Goal: Check status: Check status

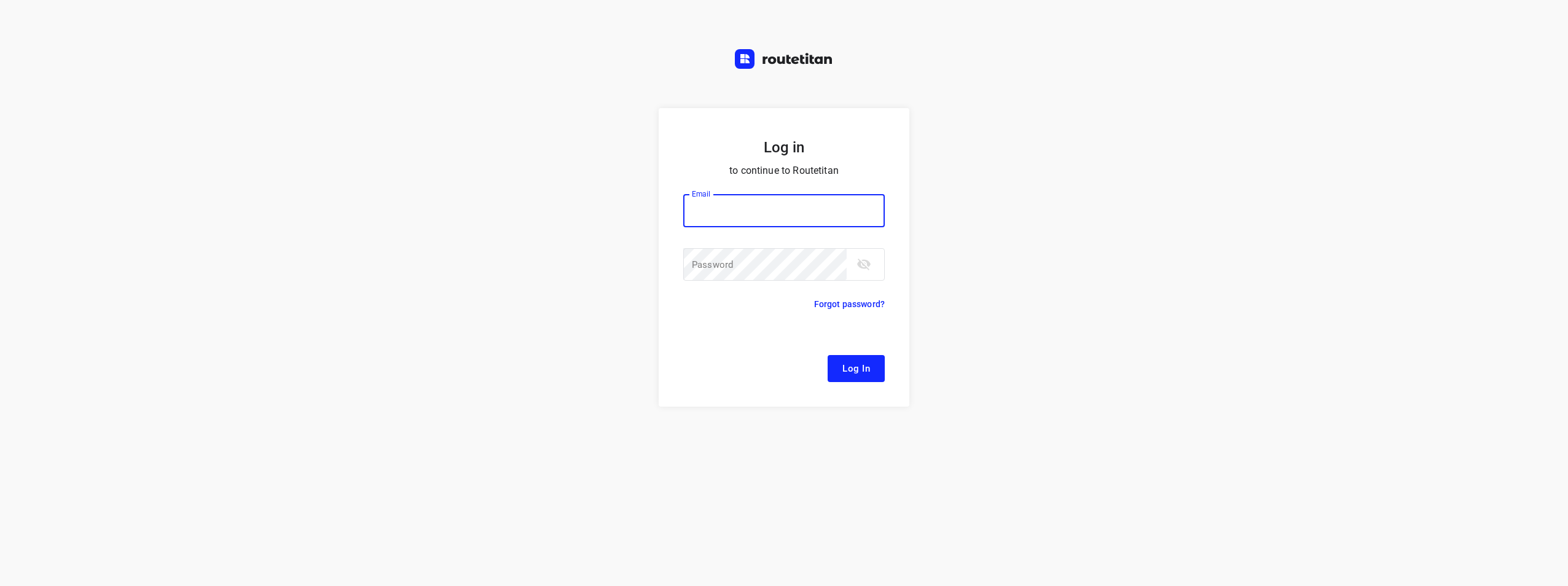
click at [733, 224] on input "email" at bounding box center [784, 210] width 201 height 33
type input "[EMAIL_ADDRESS][DOMAIN_NAME]"
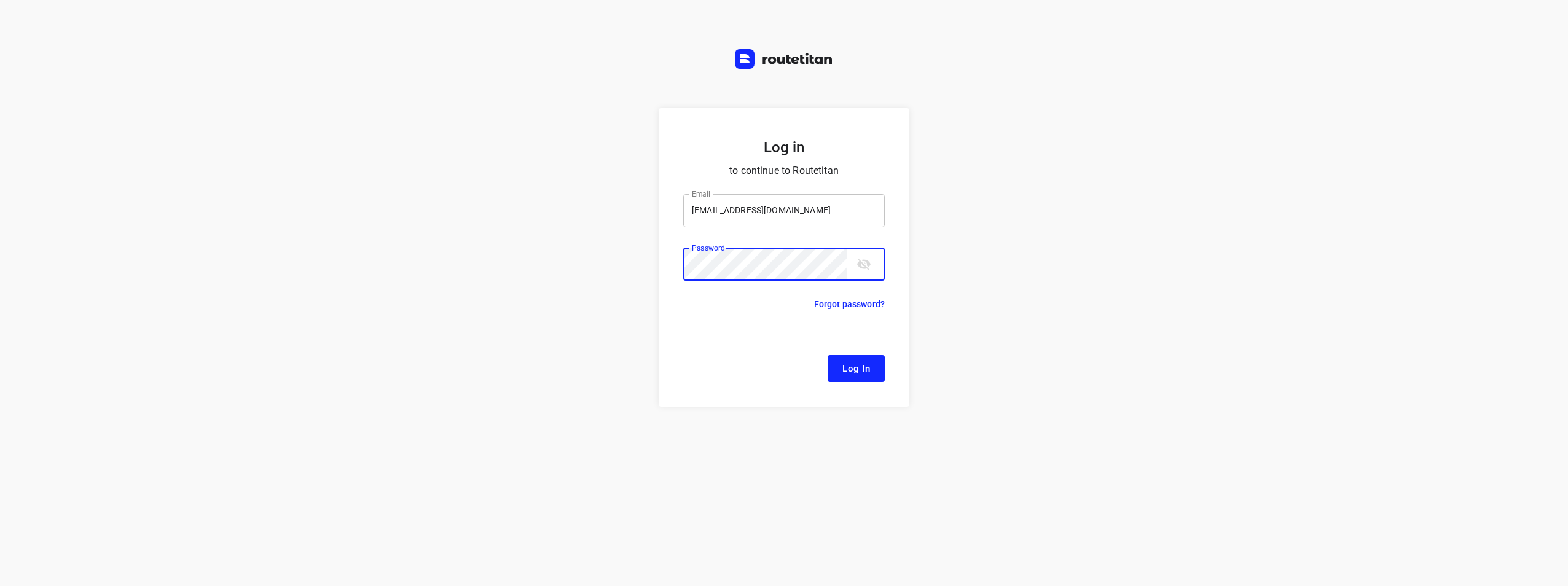
click at [828, 355] on button "Log In" at bounding box center [856, 369] width 57 height 27
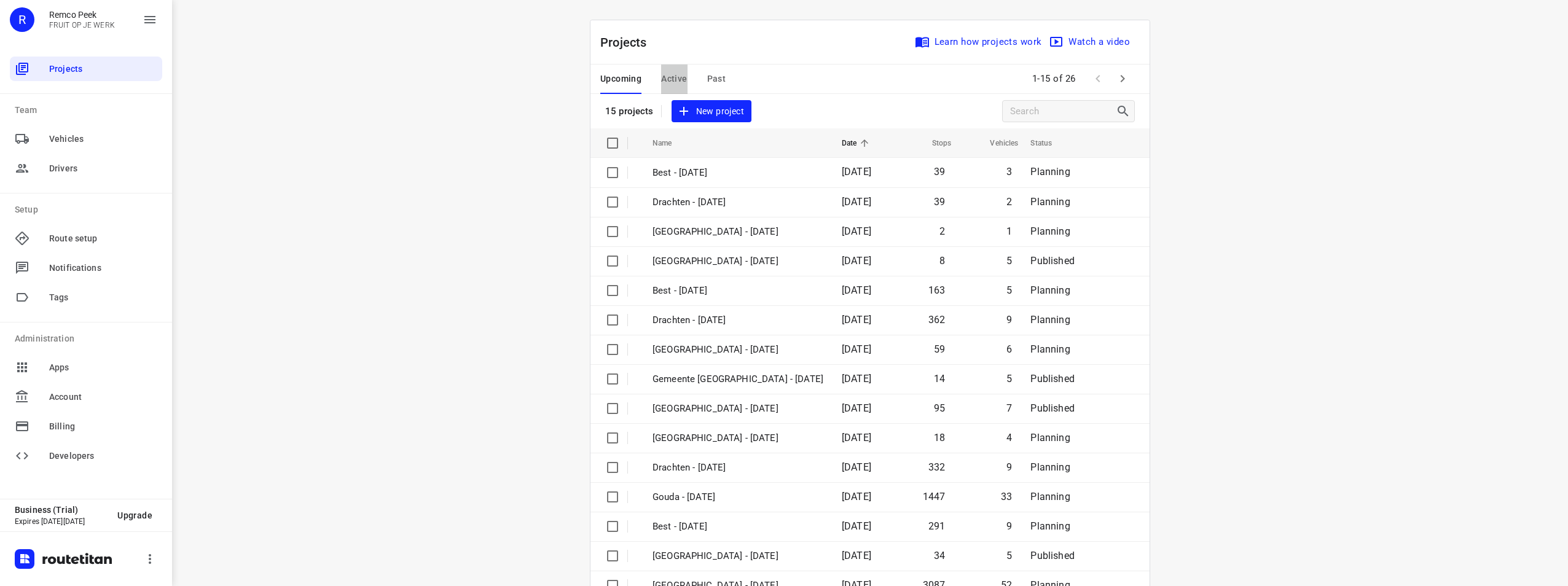
click at [663, 91] on button "Active" at bounding box center [674, 79] width 26 height 29
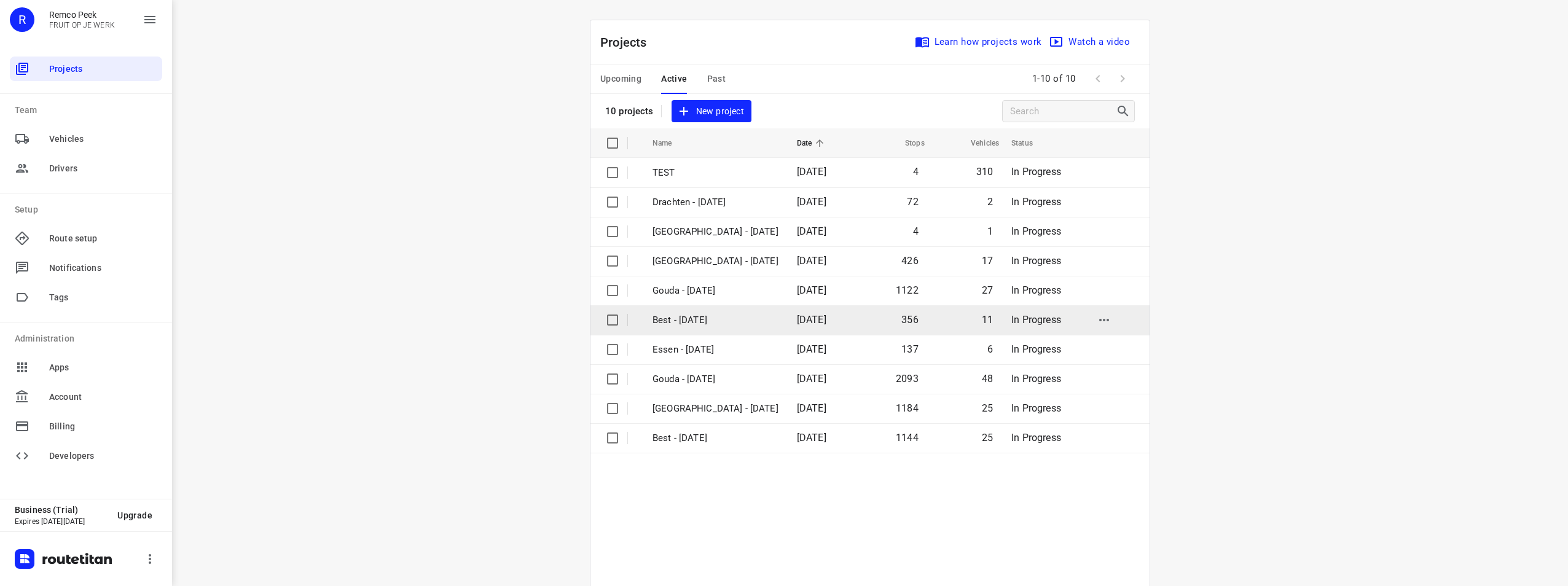
click at [711, 318] on p "Best - [DATE]" at bounding box center [715, 320] width 126 height 14
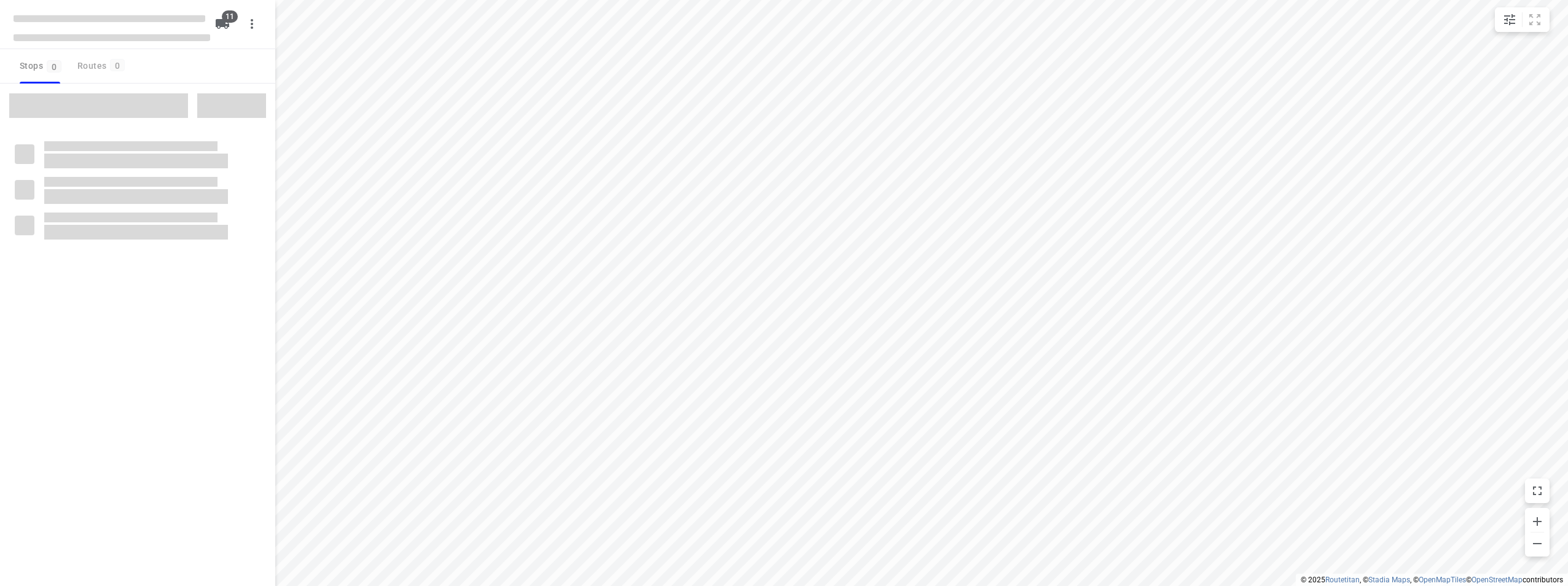
checkbox input "true"
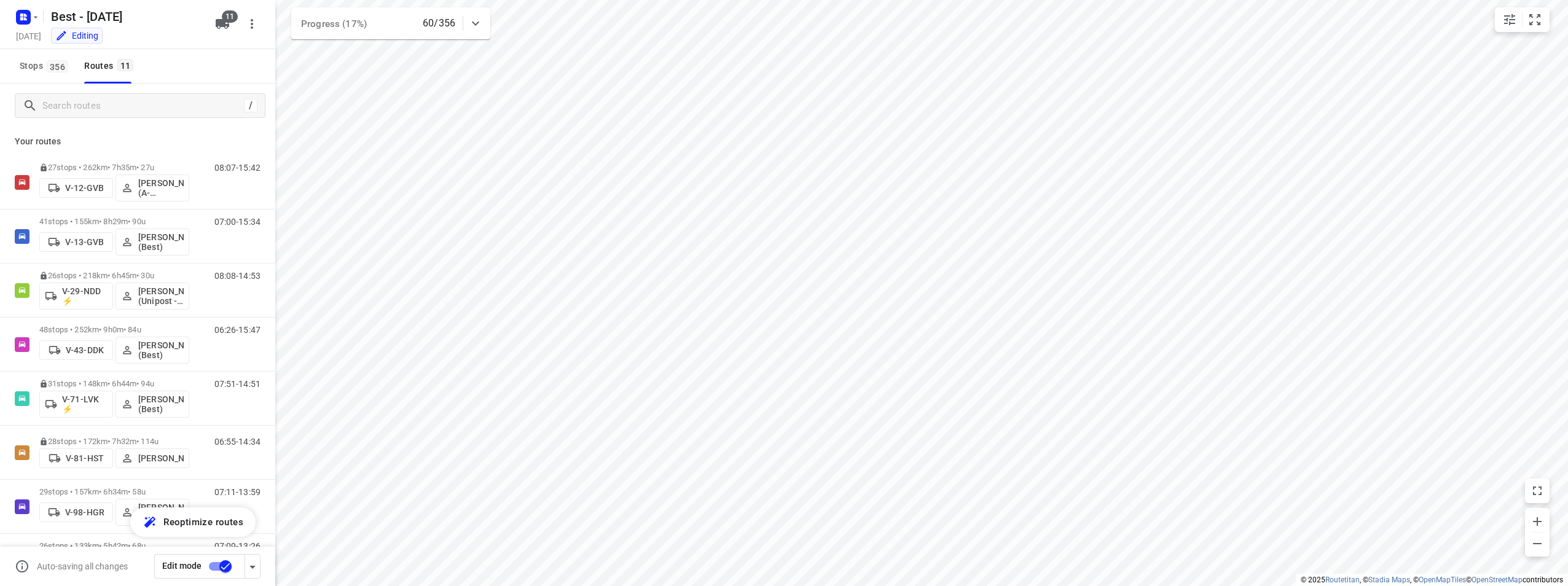
click at [478, 15] on div at bounding box center [476, 23] width 25 height 25
click at [478, 15] on div "Progress (17%) 60/356" at bounding box center [391, 29] width 199 height 42
click at [143, 163] on p "27 stops • 262km • 7h35m • 27u" at bounding box center [114, 167] width 150 height 9
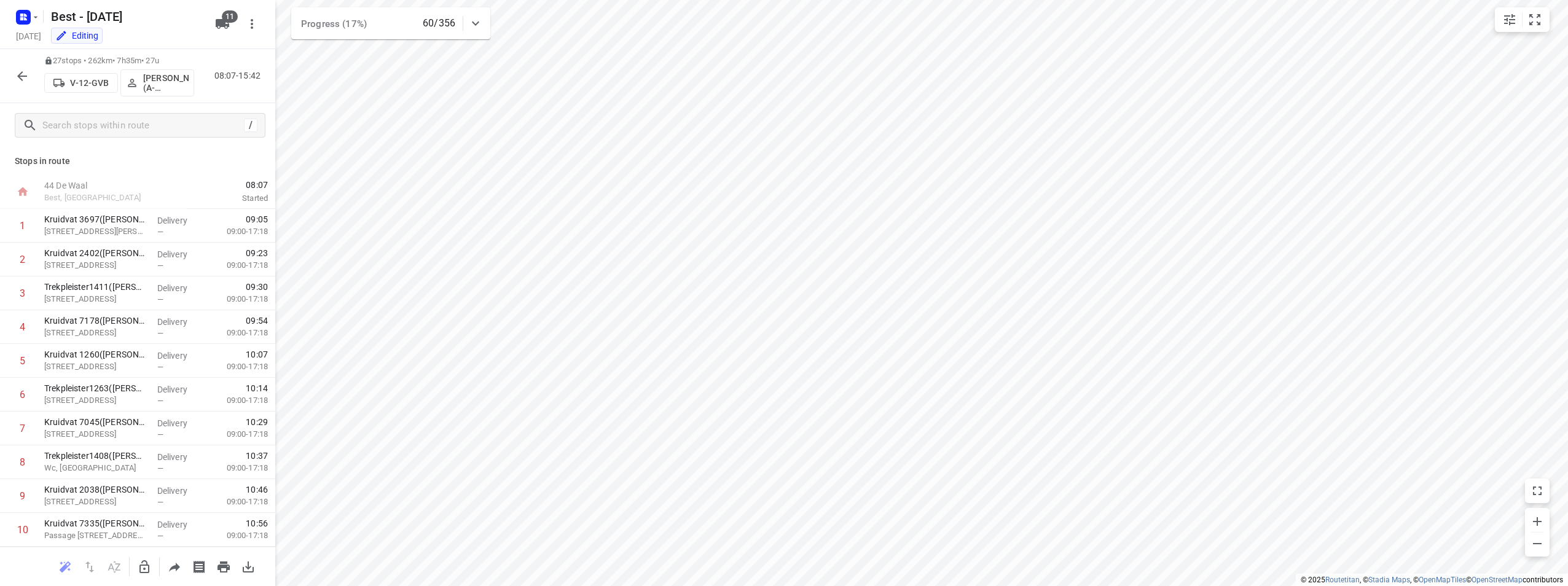
click at [6, 66] on div "27 stops • 262km • 7h35m • 27u V-12-GVB [PERSON_NAME] (A-flexibleservice - Best…" at bounding box center [138, 76] width 275 height 54
click at [13, 72] on button "button" at bounding box center [22, 76] width 25 height 25
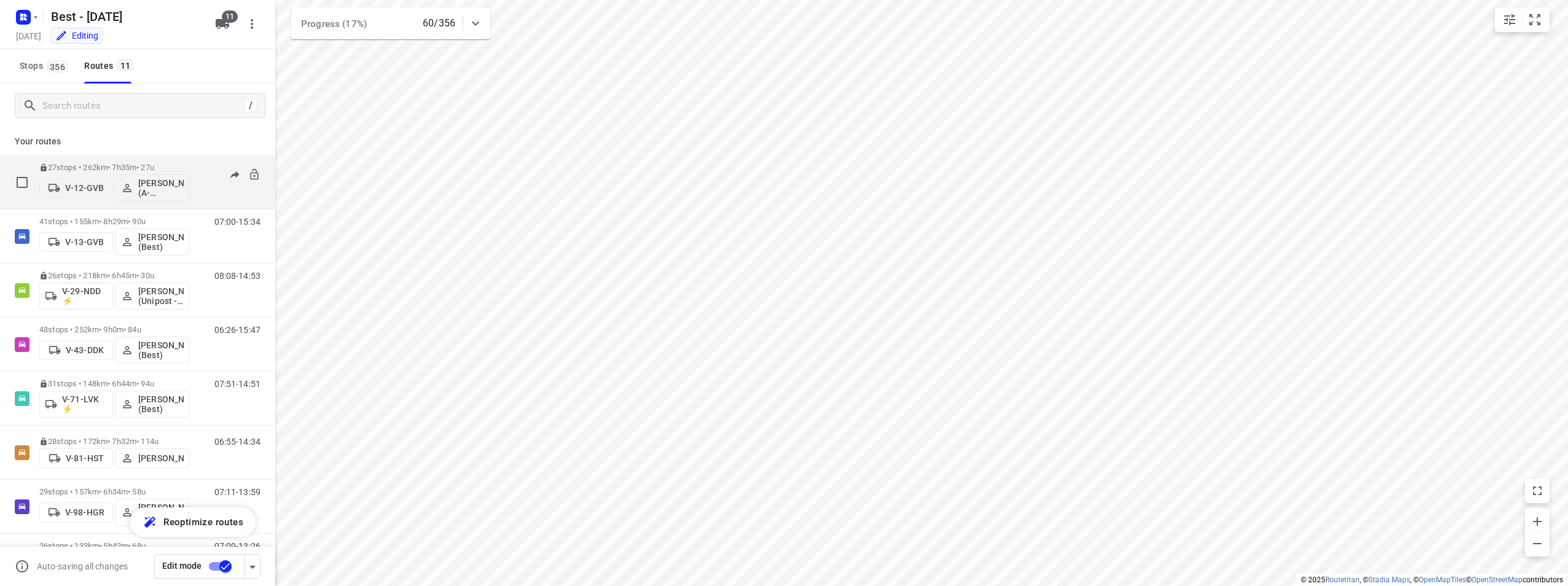
click at [75, 170] on p "27 stops • 262km • 7h35m • 27u" at bounding box center [114, 167] width 150 height 9
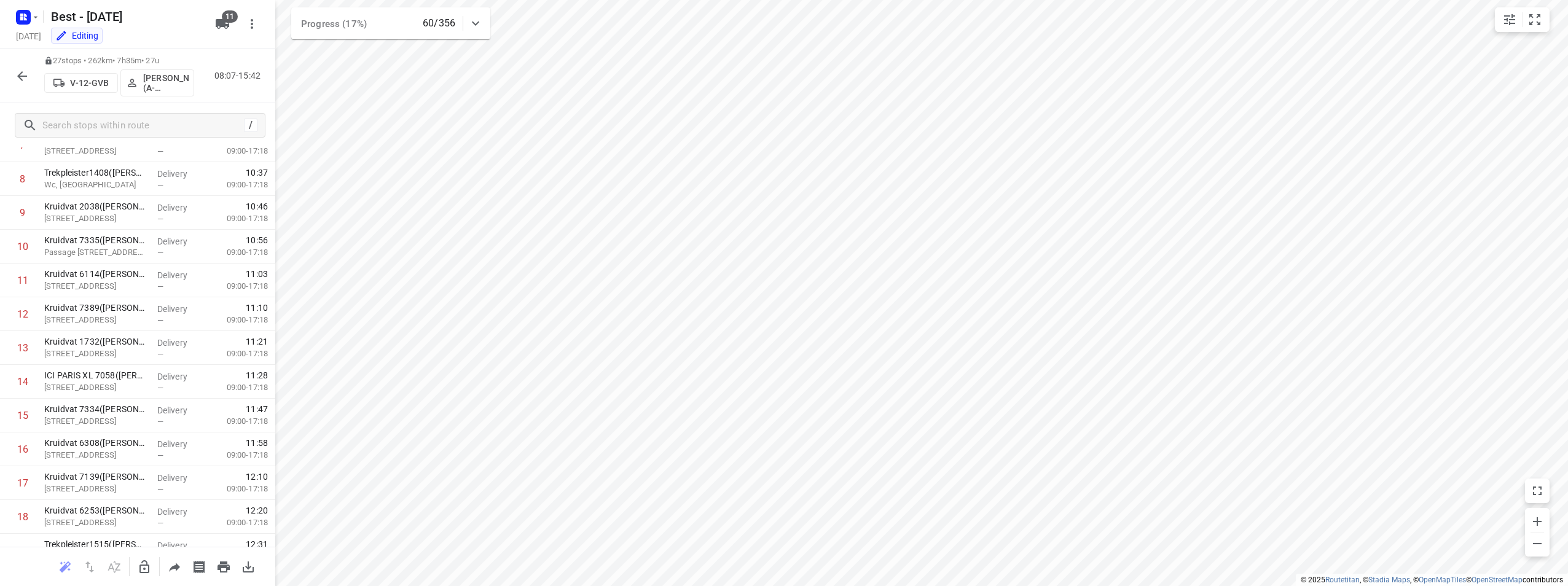
scroll to position [608, 0]
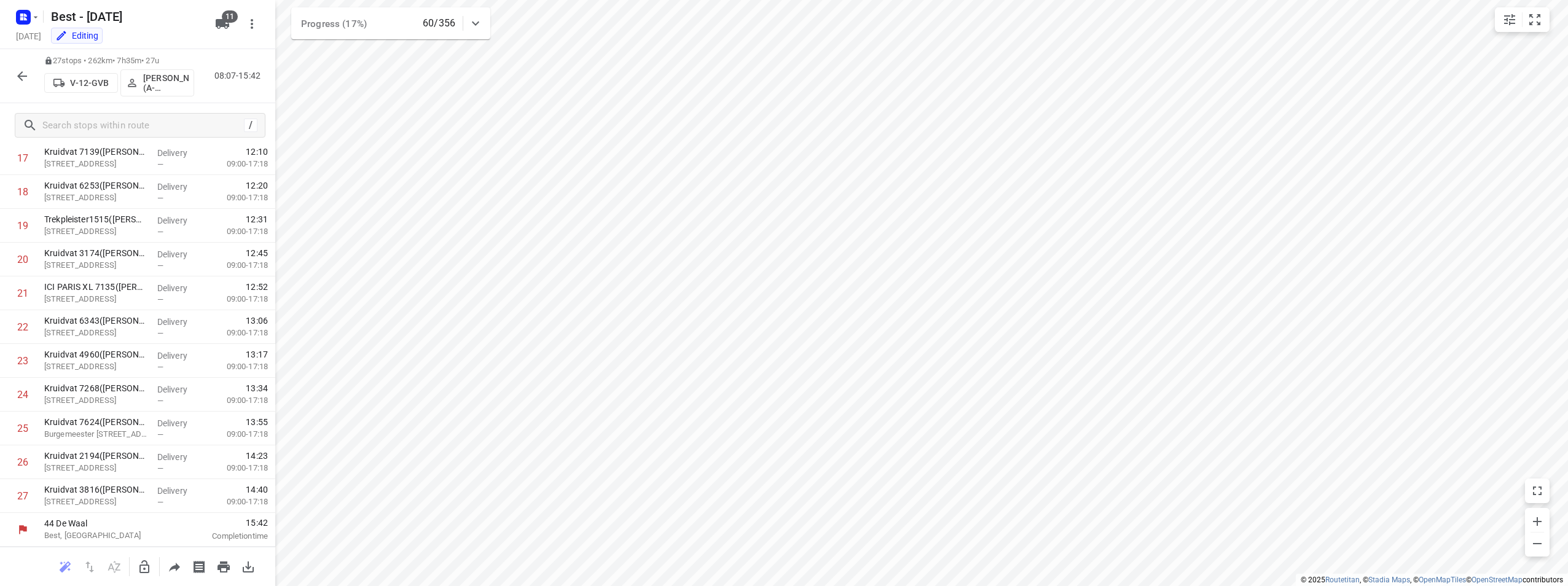
click at [20, 75] on icon "button" at bounding box center [22, 76] width 15 height 15
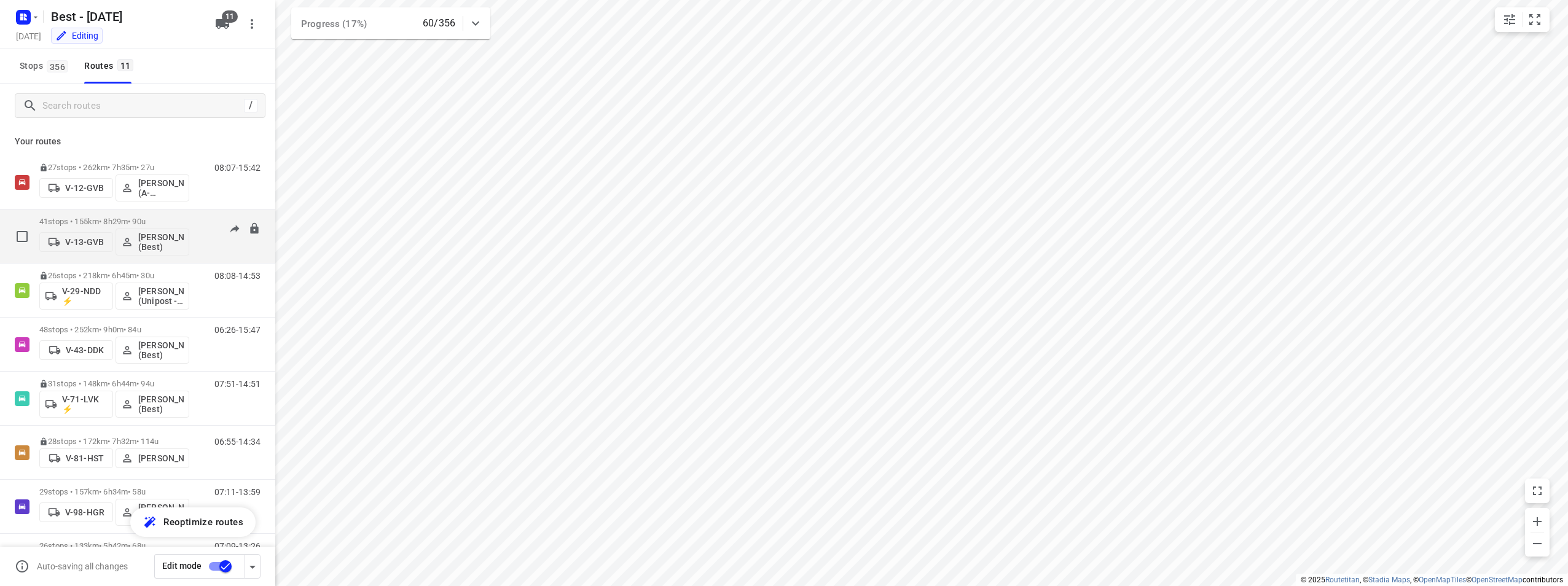
click at [165, 221] on p "41 stops • 155km • 8h29m • 90u" at bounding box center [114, 221] width 150 height 9
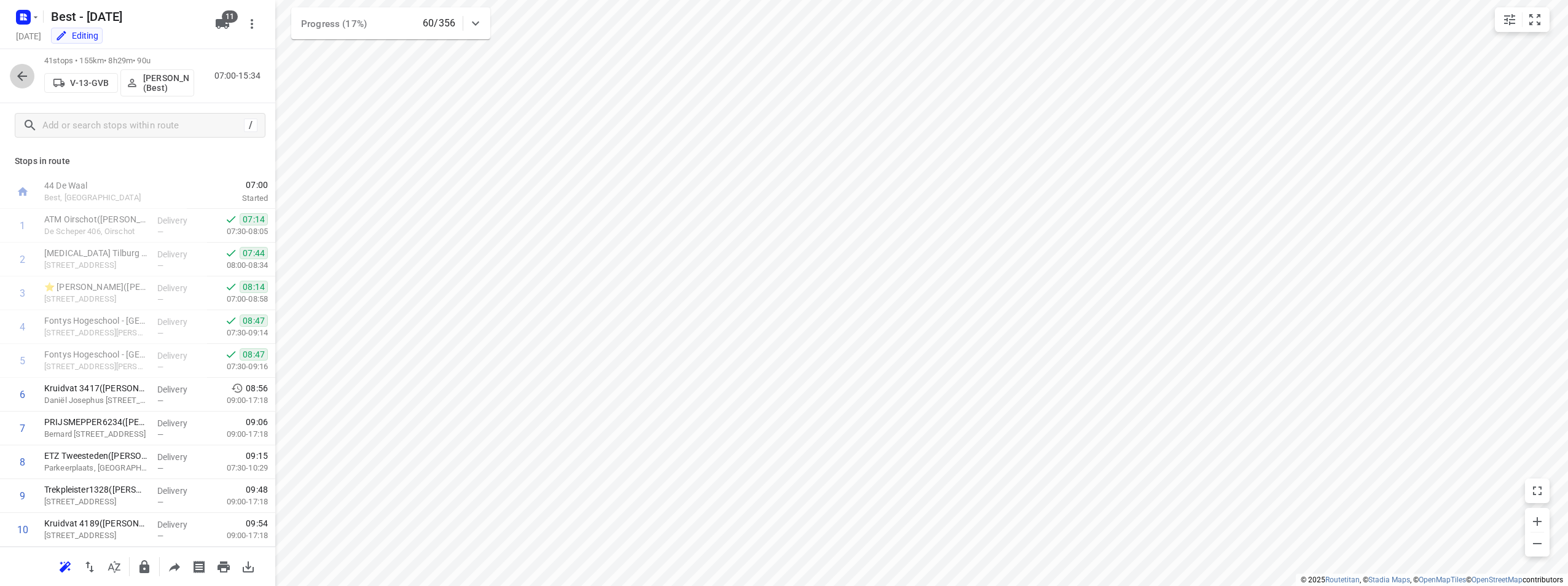
click at [13, 80] on button "button" at bounding box center [22, 76] width 25 height 25
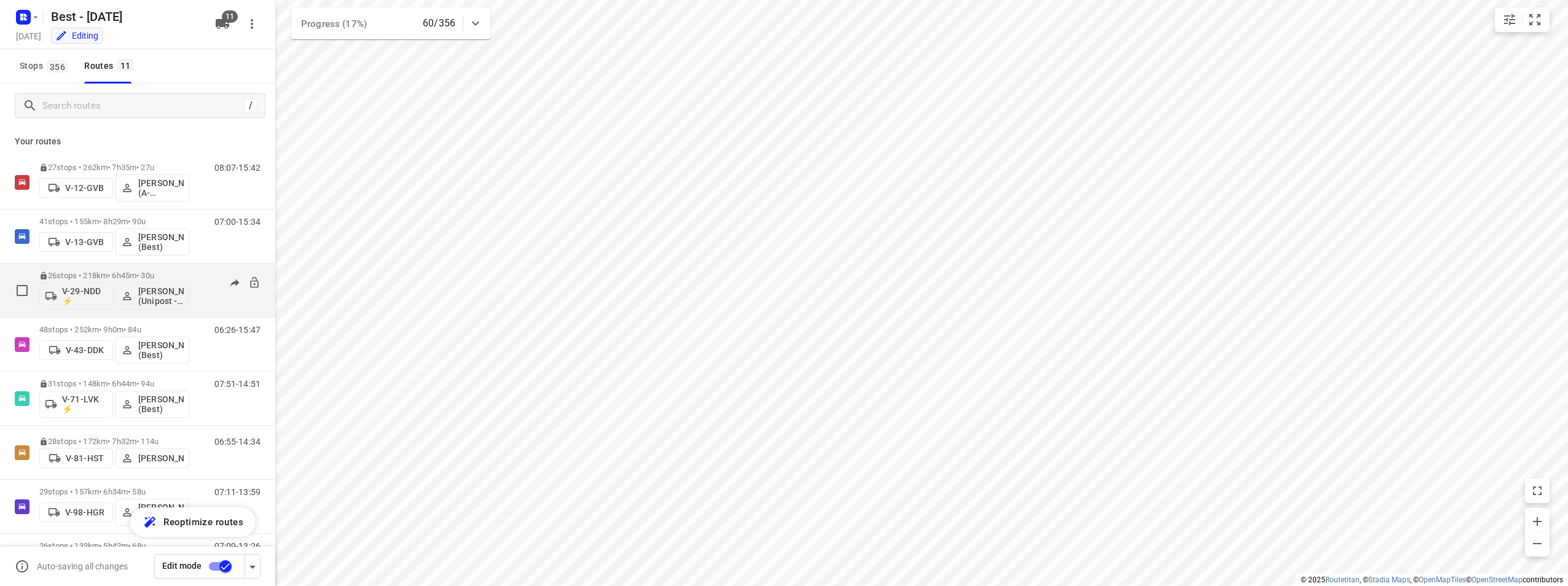
click at [54, 274] on p "26 stops • 218km • 6h45m • 30u" at bounding box center [114, 275] width 150 height 9
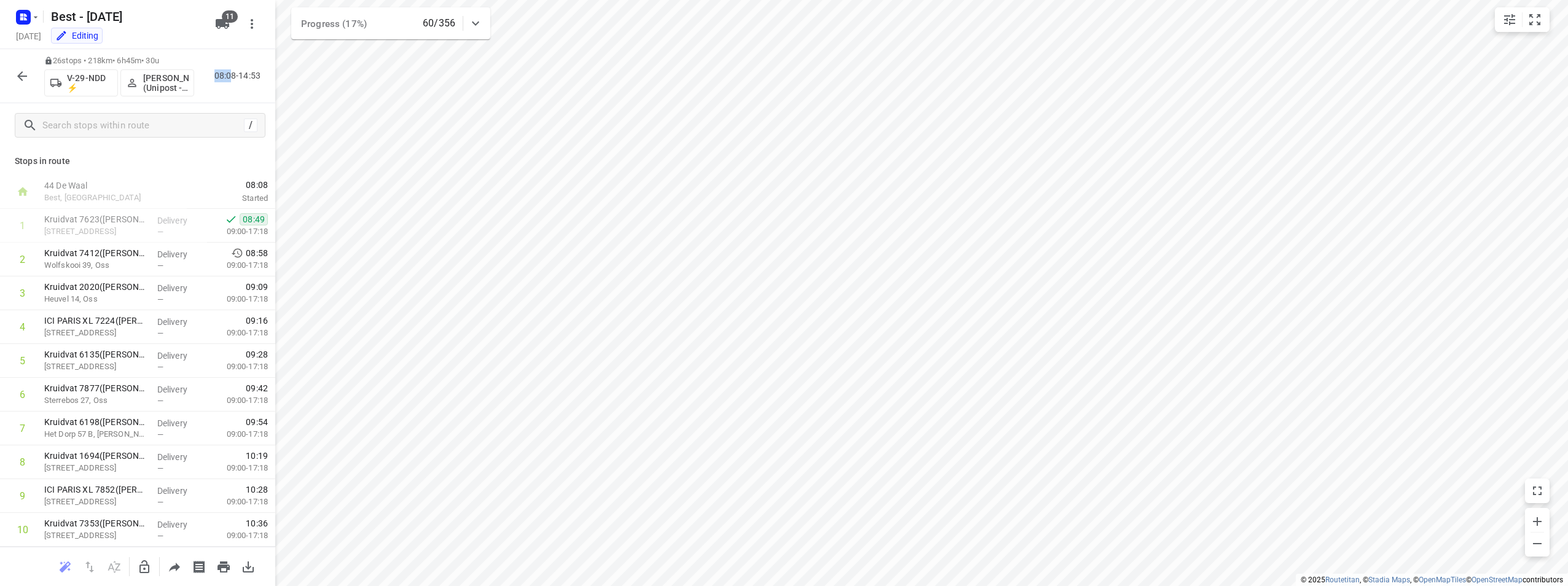
drag, startPoint x: 211, startPoint y: 76, endPoint x: 233, endPoint y: 75, distance: 22.0
click at [233, 75] on div "08:08-14:53" at bounding box center [235, 76] width 61 height 13
drag, startPoint x: 233, startPoint y: 75, endPoint x: 219, endPoint y: 50, distance: 28.7
click at [219, 50] on div "26 stops • 218km • 6h45m • 30u V-29-NDD ⚡ Bilal Alzeadi (Unipost - Best - ZZP) …" at bounding box center [138, 76] width 275 height 54
click at [212, 74] on div "08:08-14:53" at bounding box center [235, 76] width 61 height 13
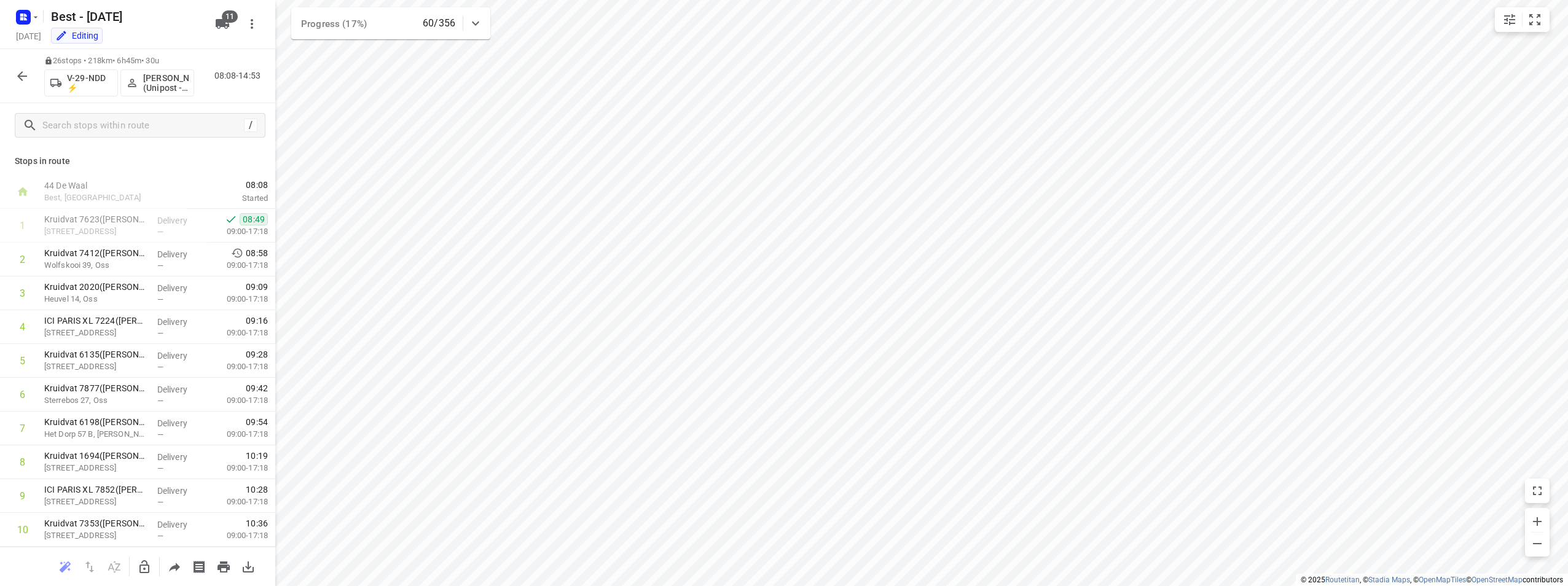
click at [13, 79] on button "button" at bounding box center [22, 76] width 25 height 25
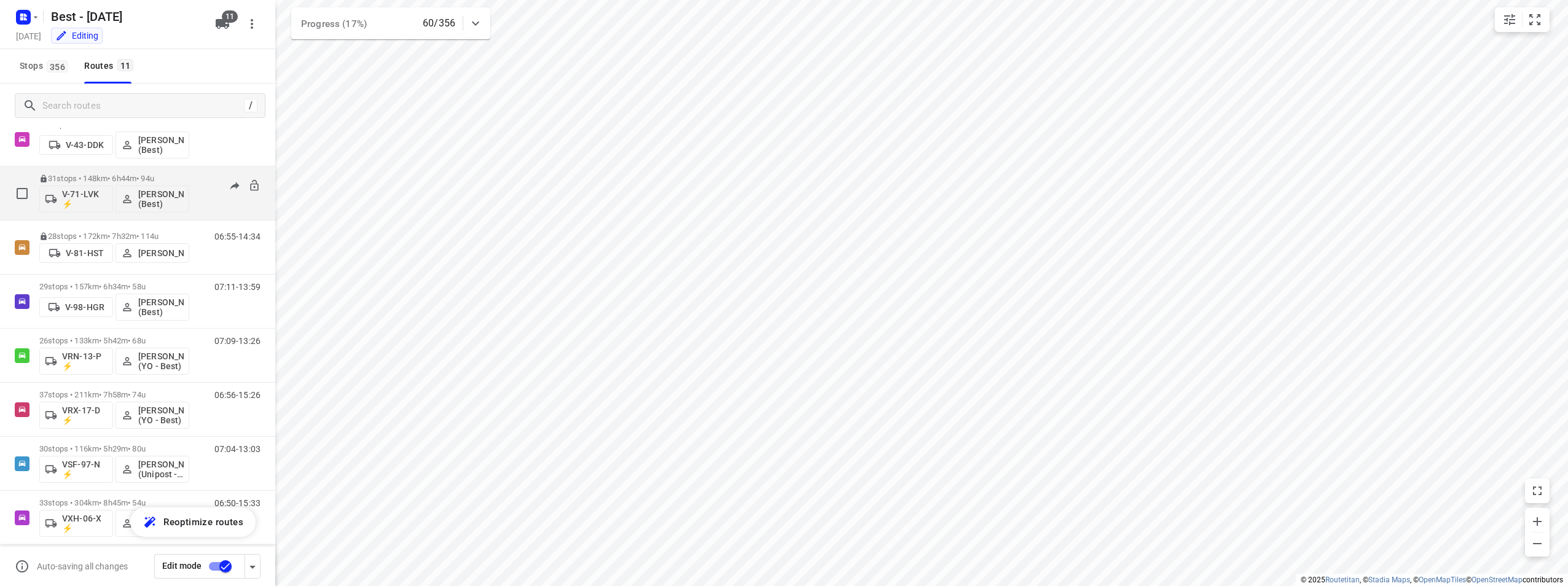
scroll to position [216, 0]
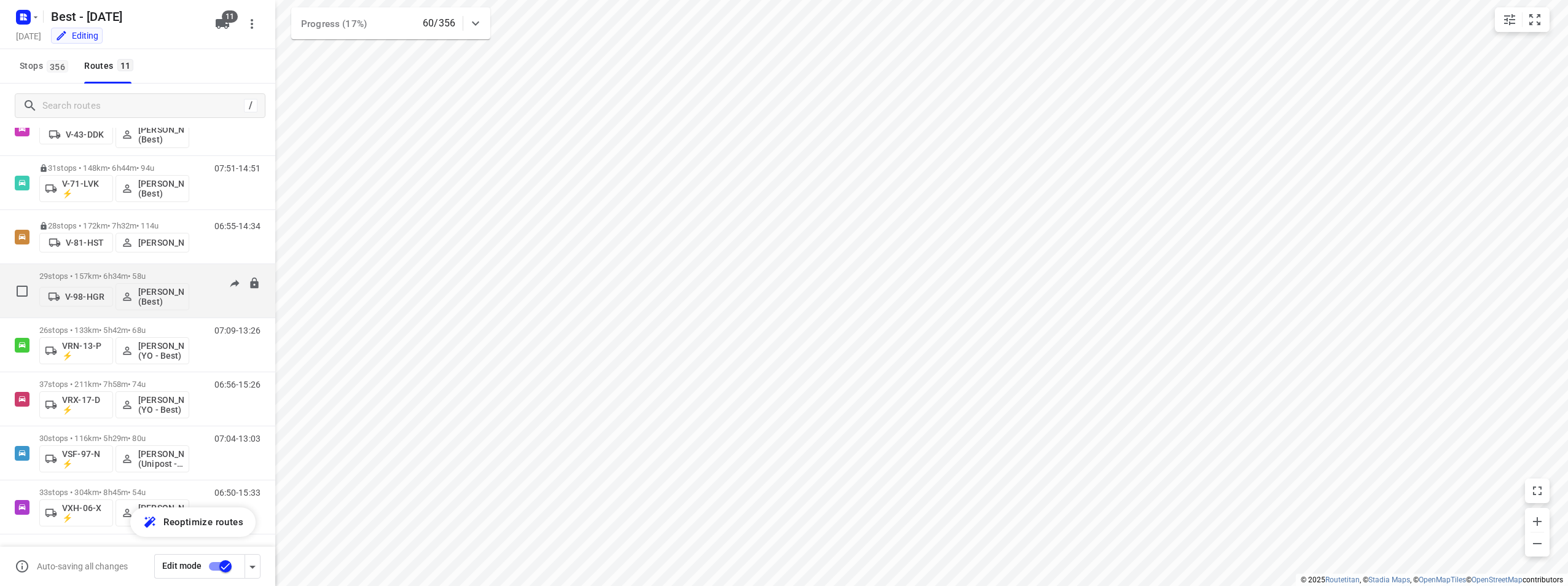
click at [95, 279] on p "29 stops • 157km • 6h34m • 58u" at bounding box center [114, 276] width 150 height 9
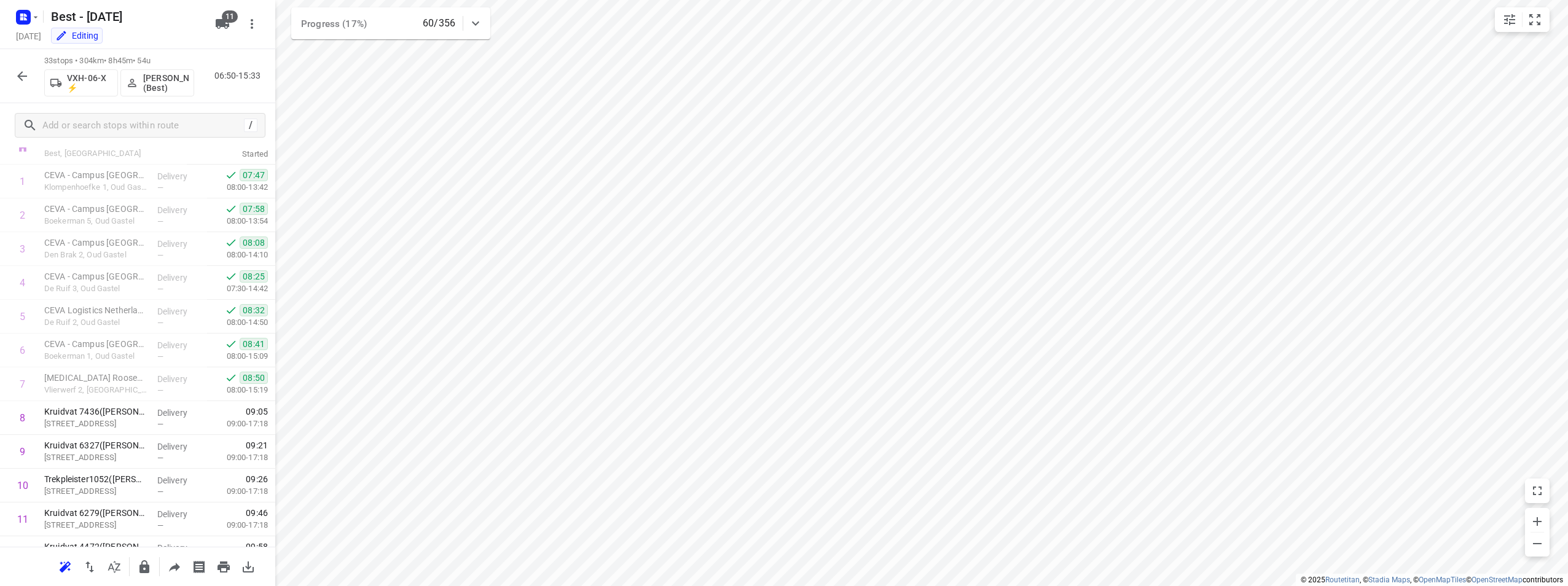
scroll to position [0, 0]
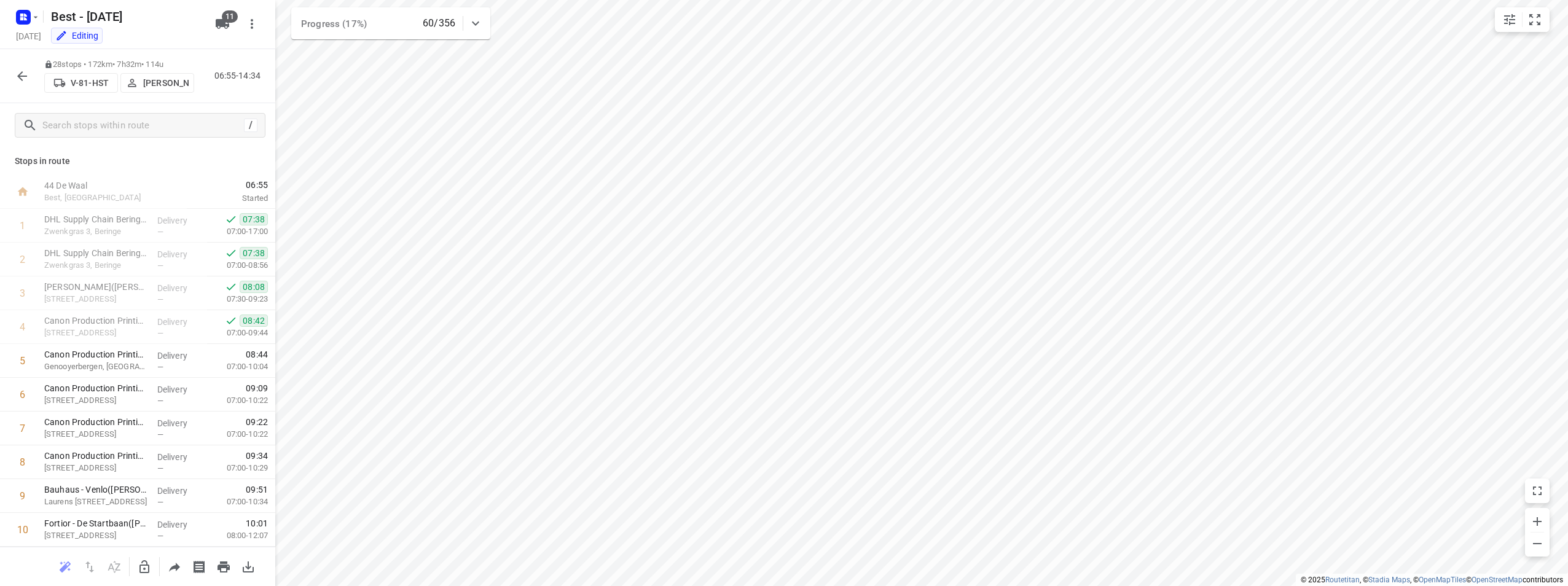
click at [32, 79] on button "button" at bounding box center [22, 76] width 25 height 25
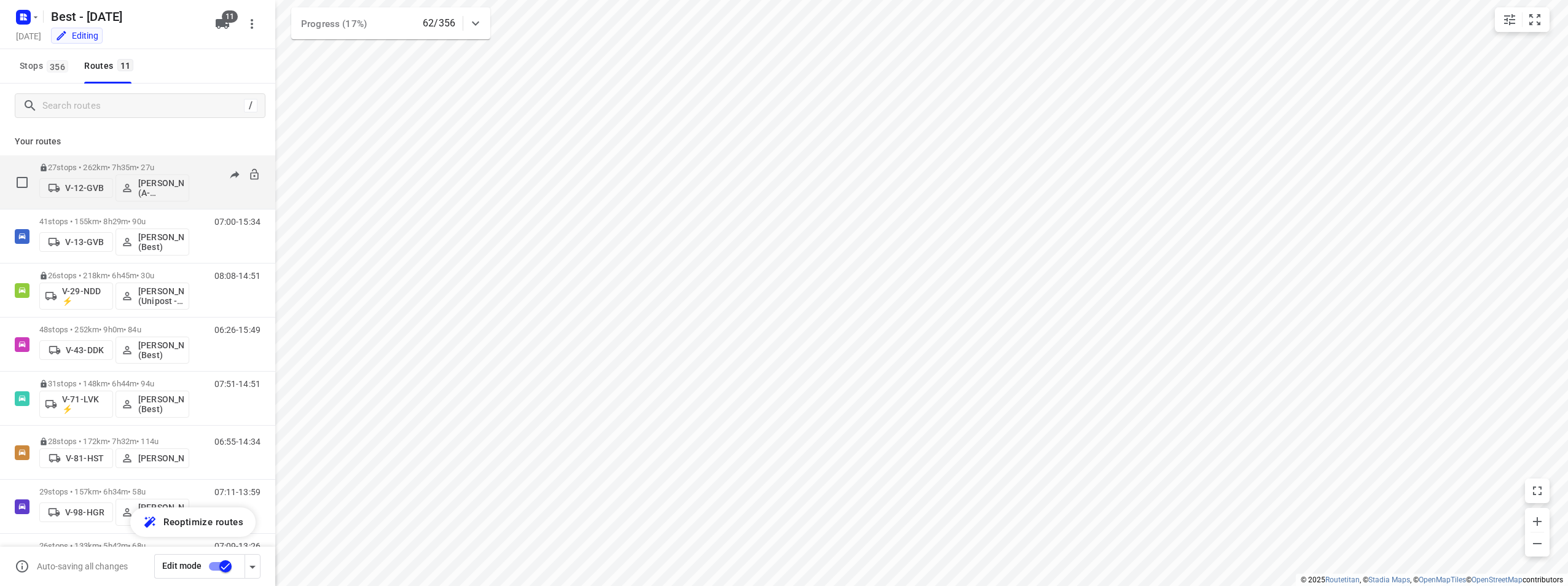
click at [167, 166] on p "27 stops • 262km • 7h35m • 27u" at bounding box center [114, 167] width 150 height 9
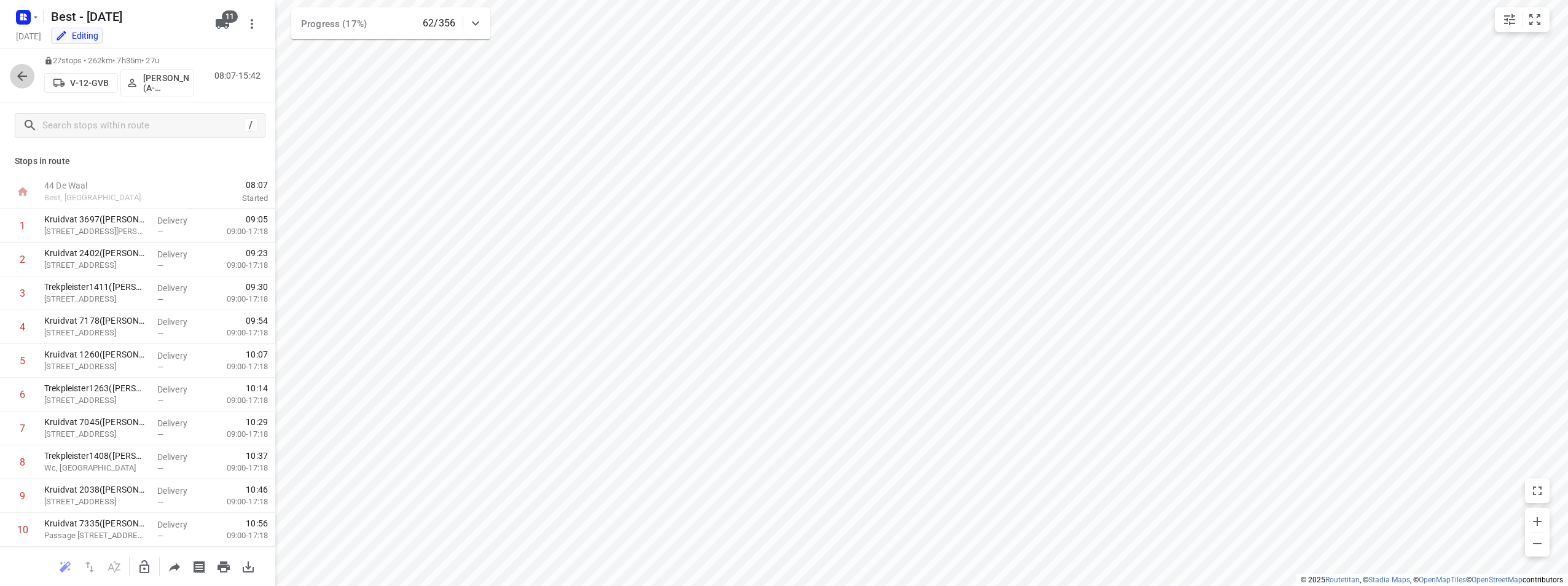
click at [17, 73] on icon "button" at bounding box center [22, 76] width 15 height 15
drag, startPoint x: 216, startPoint y: 79, endPoint x: 230, endPoint y: 78, distance: 14.0
click at [230, 78] on p "06:56-15:26" at bounding box center [240, 76] width 51 height 13
click at [22, 79] on icon "button" at bounding box center [22, 76] width 10 height 10
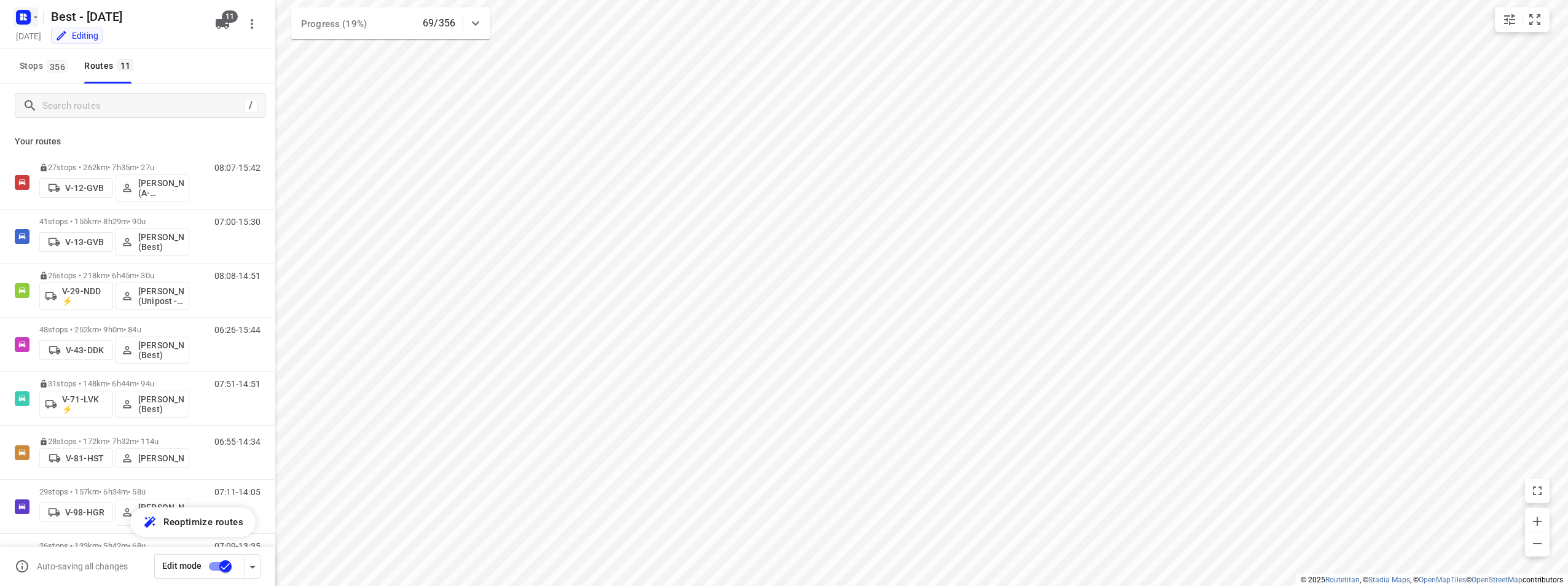
click at [20, 24] on rect "button" at bounding box center [23, 17] width 15 height 15
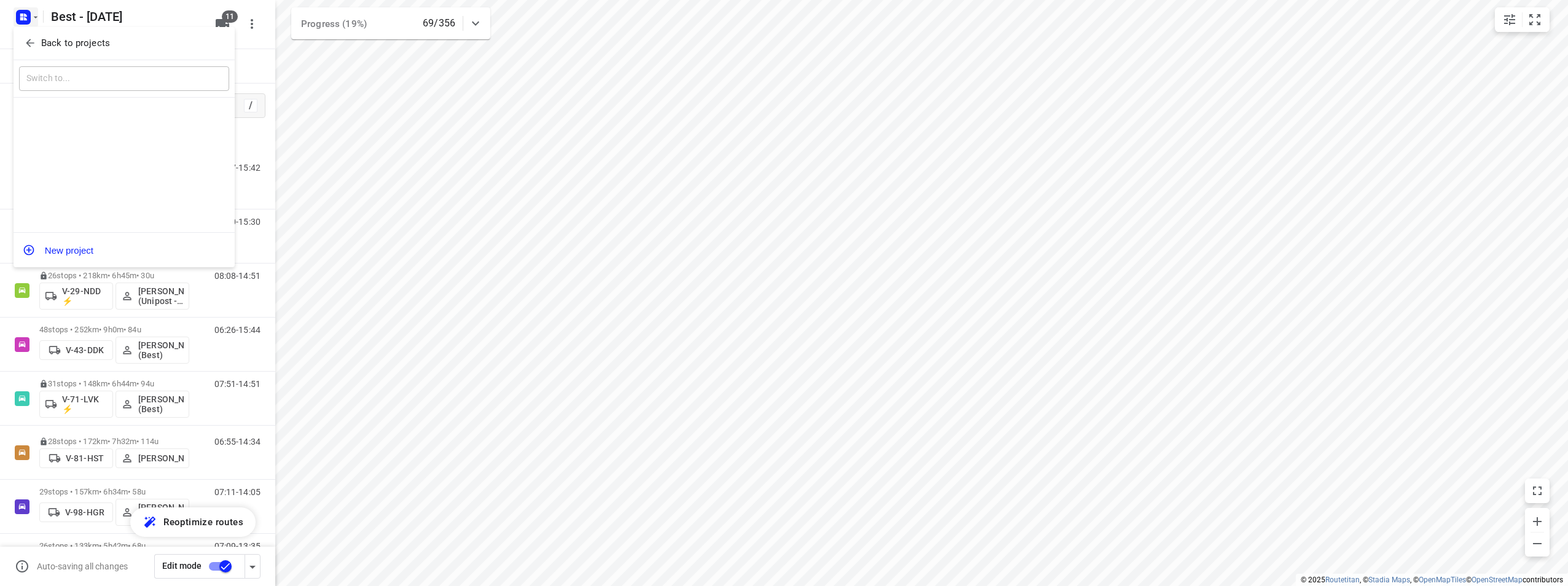
click at [33, 46] on icon "button" at bounding box center [30, 43] width 12 height 12
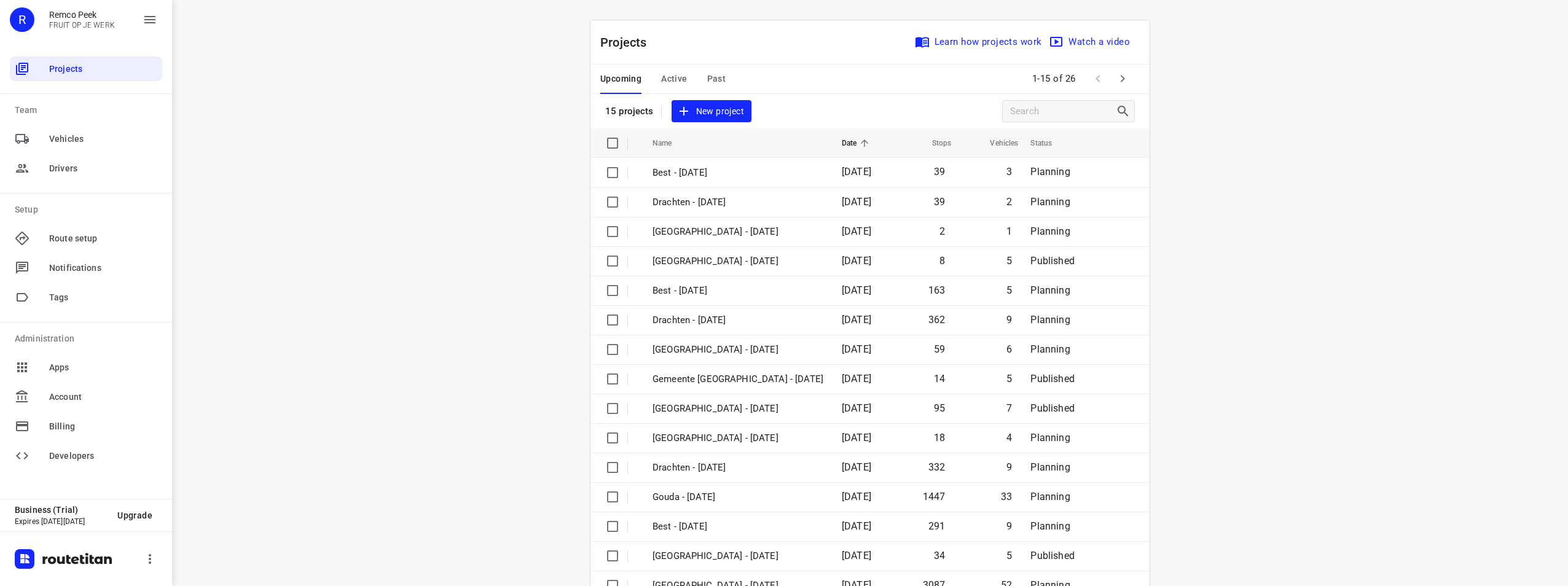
click at [676, 91] on button "Active" at bounding box center [674, 79] width 26 height 29
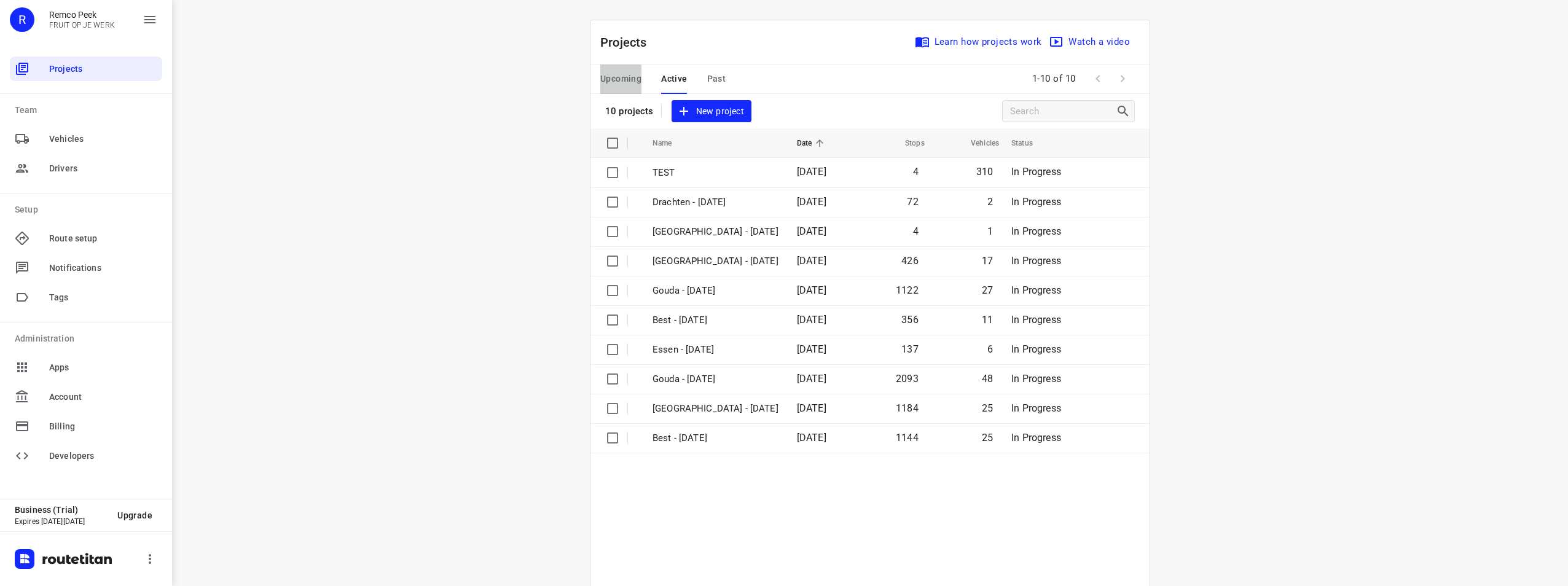
click at [612, 75] on span "Upcoming" at bounding box center [620, 79] width 41 height 15
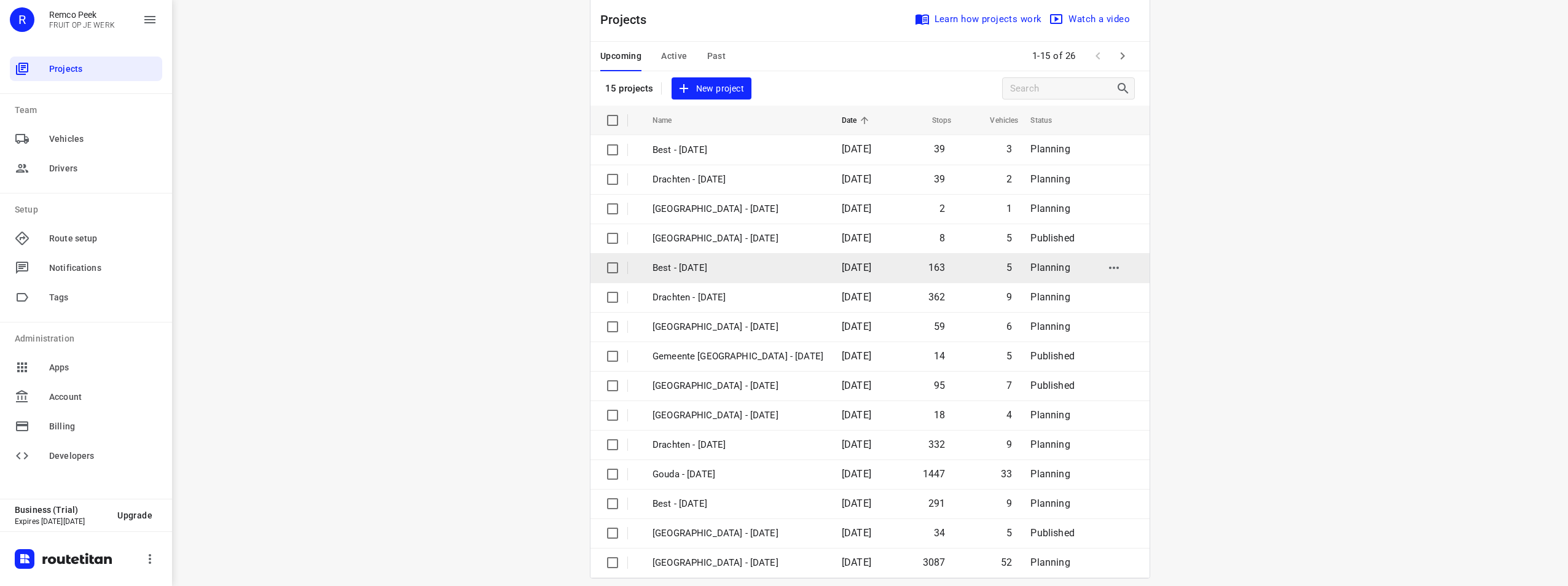
scroll to position [35, 0]
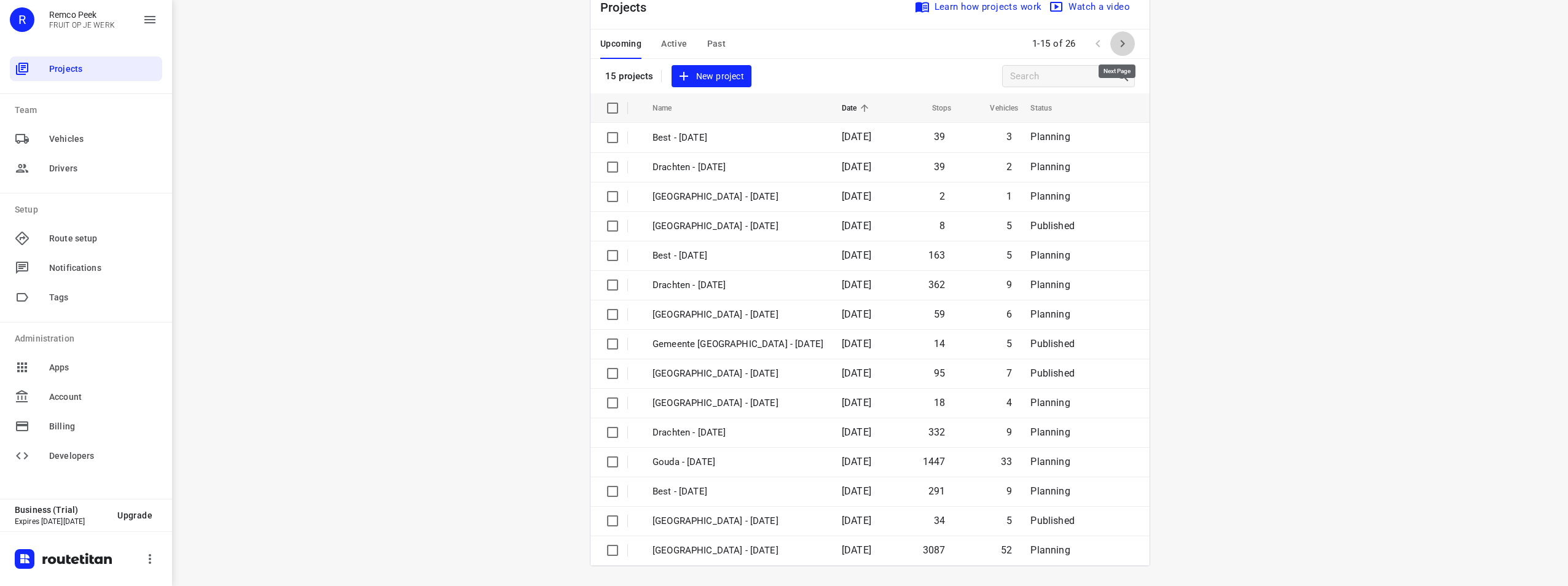
click at [1120, 46] on icon "button" at bounding box center [1122, 43] width 15 height 15
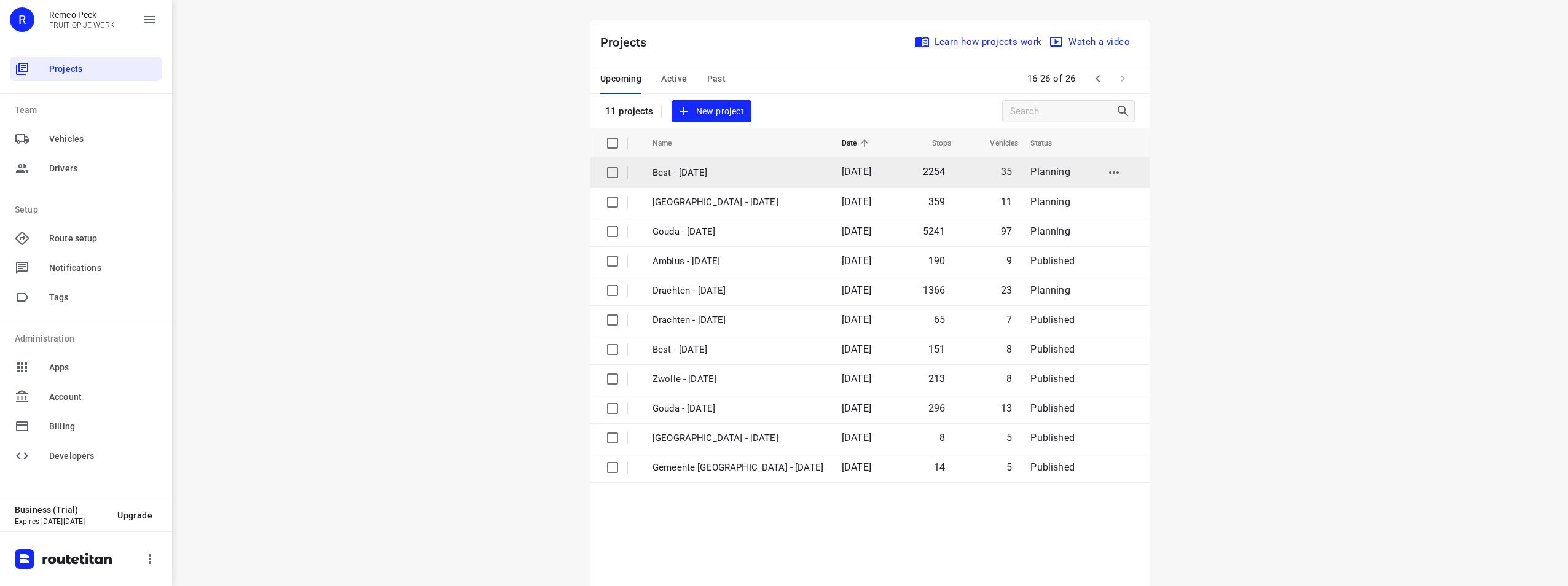
click at [687, 181] on td "Best - [DATE]" at bounding box center [736, 173] width 192 height 29
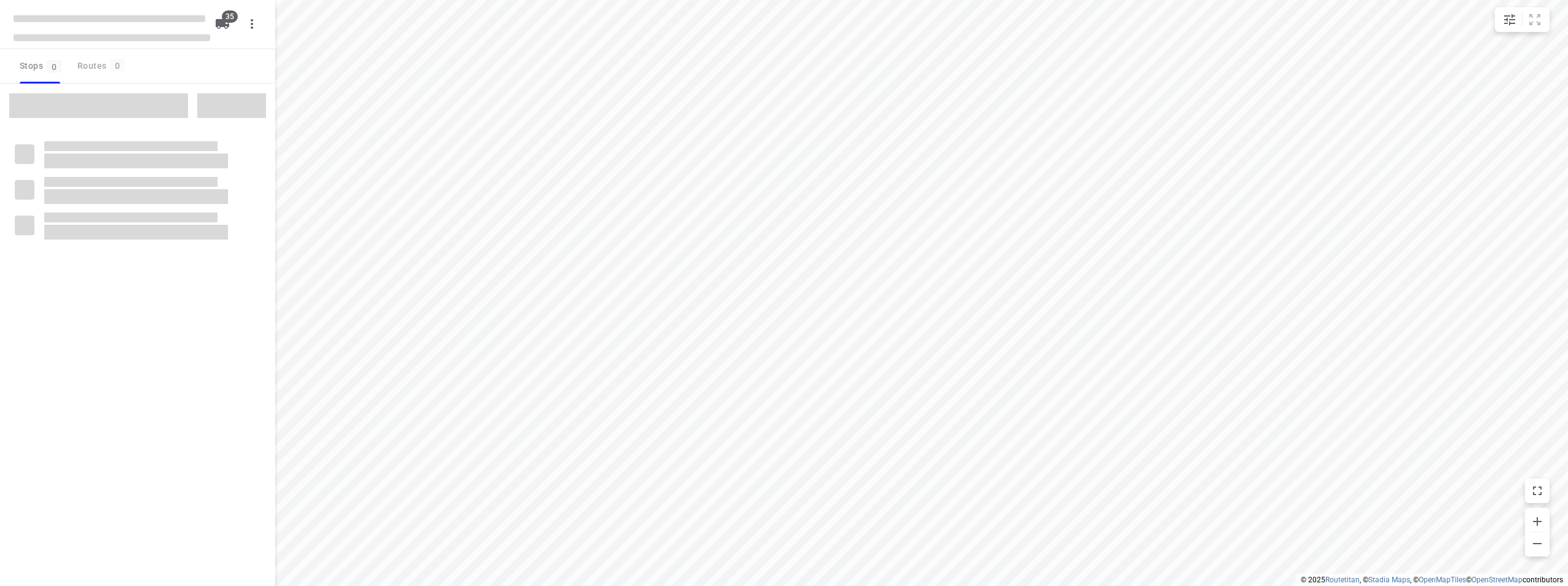
checkbox input "true"
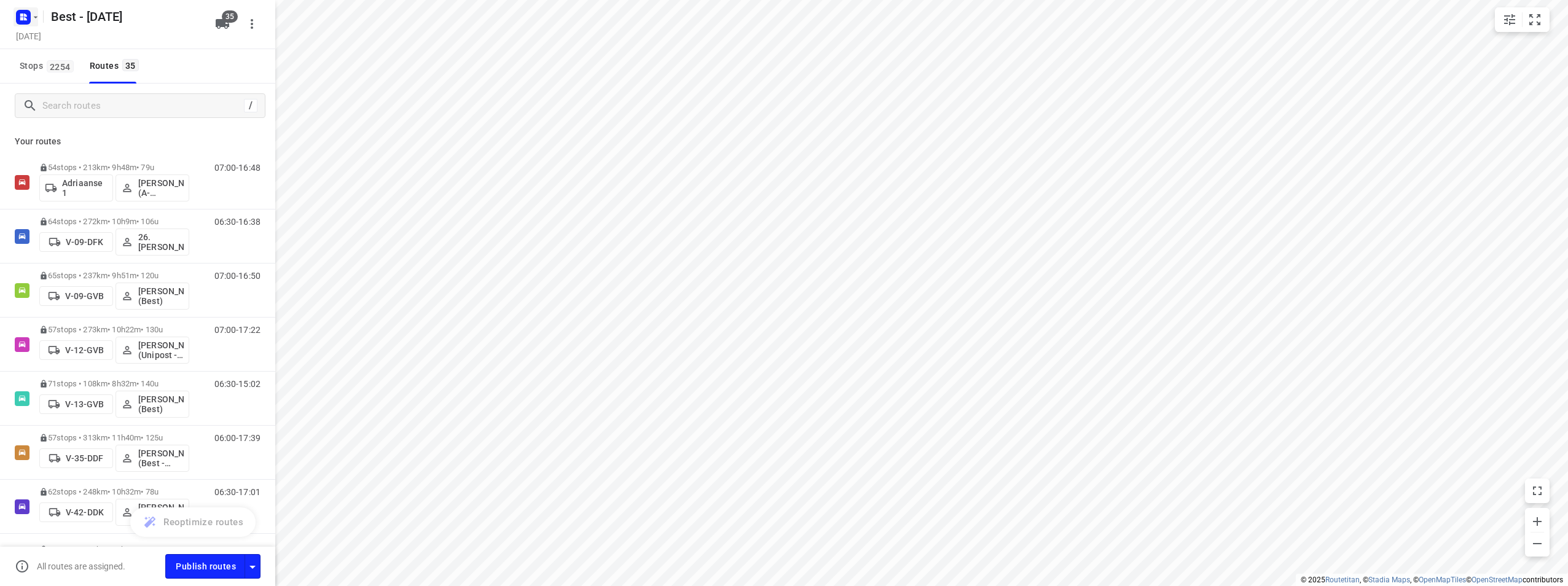
click at [15, 15] on icon "button" at bounding box center [23, 17] width 20 height 20
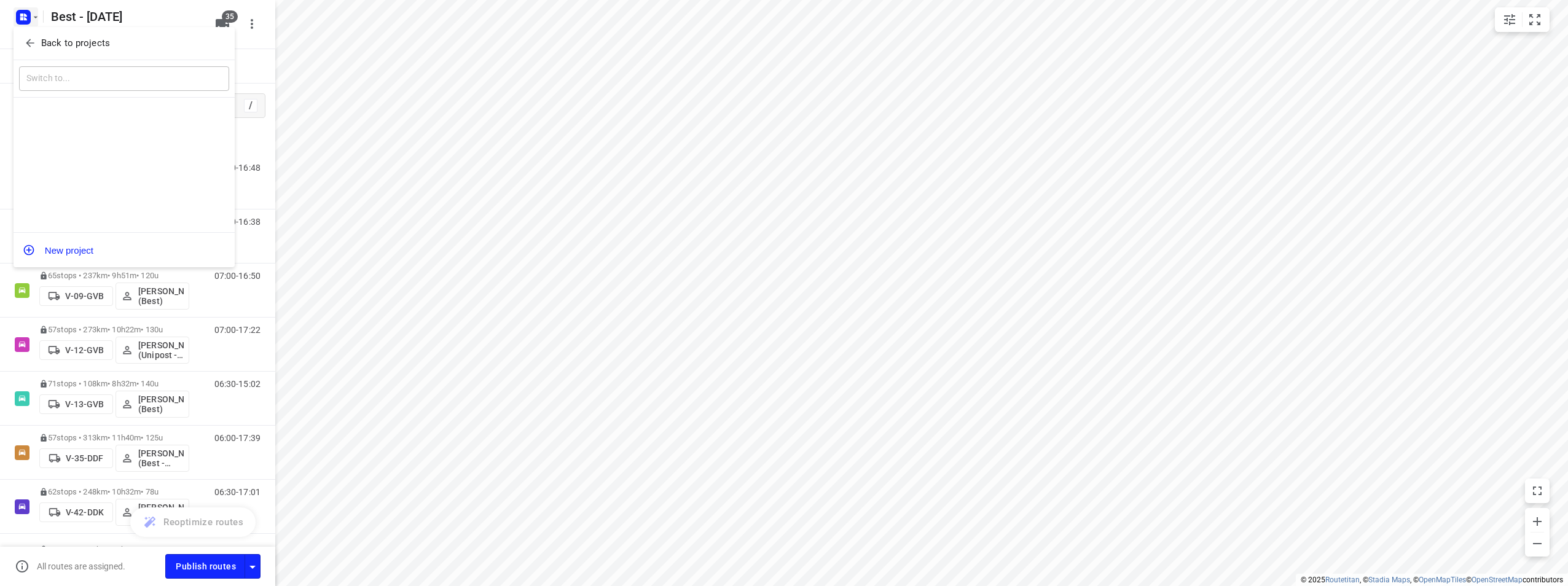
click at [31, 55] on div "Back to projects" at bounding box center [124, 43] width 221 height 33
drag, startPoint x: 33, startPoint y: 45, endPoint x: 258, endPoint y: 86, distance: 228.7
click at [33, 45] on icon "button" at bounding box center [30, 43] width 12 height 12
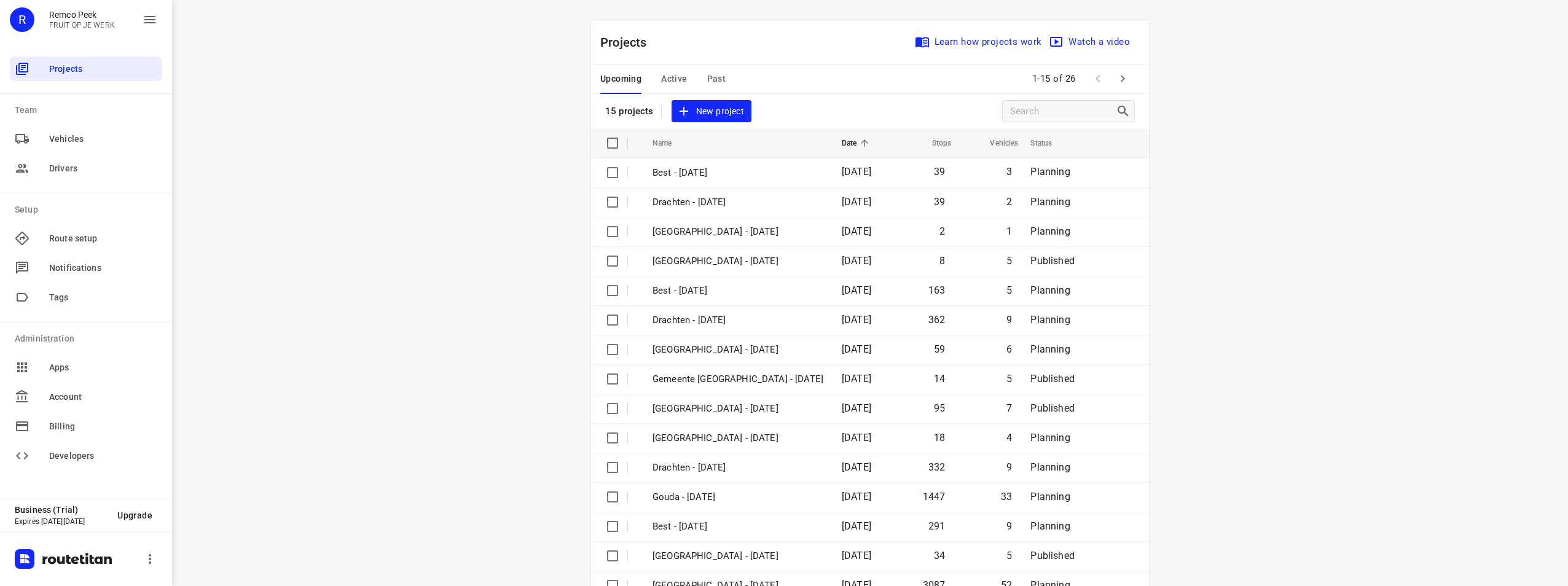
click at [664, 76] on span "Active" at bounding box center [674, 79] width 26 height 15
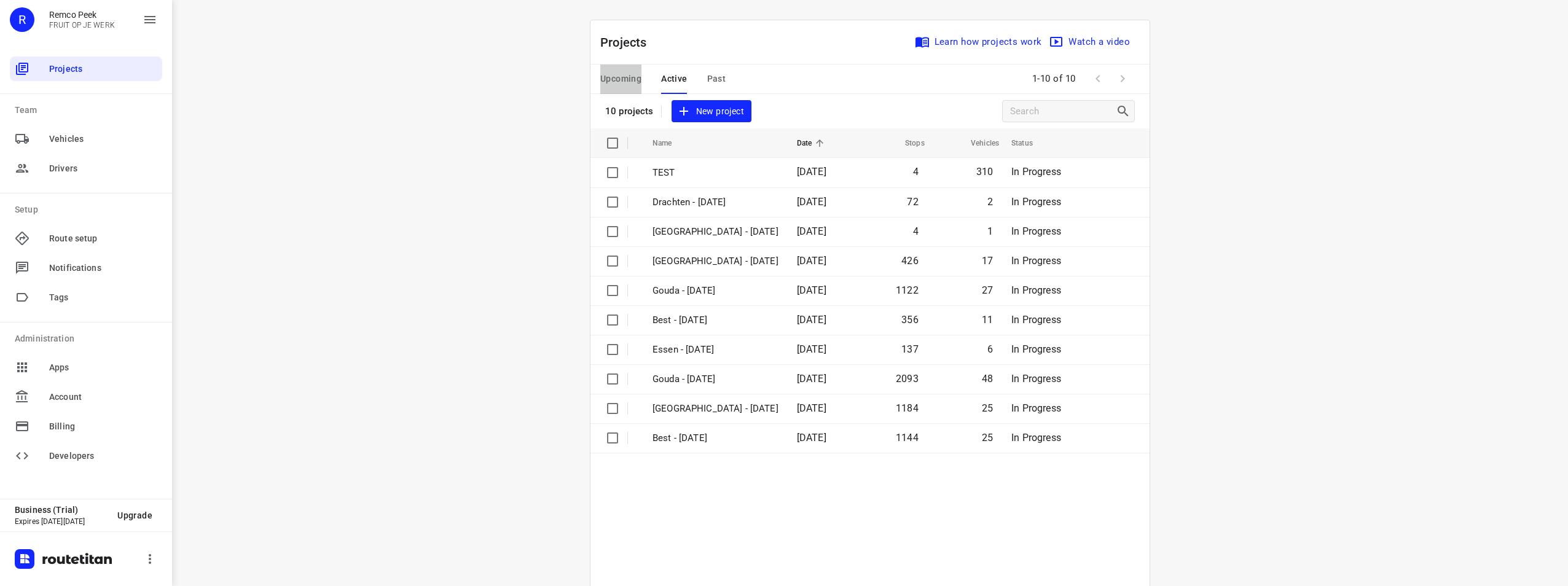
click at [629, 74] on span "Upcoming" at bounding box center [620, 79] width 41 height 15
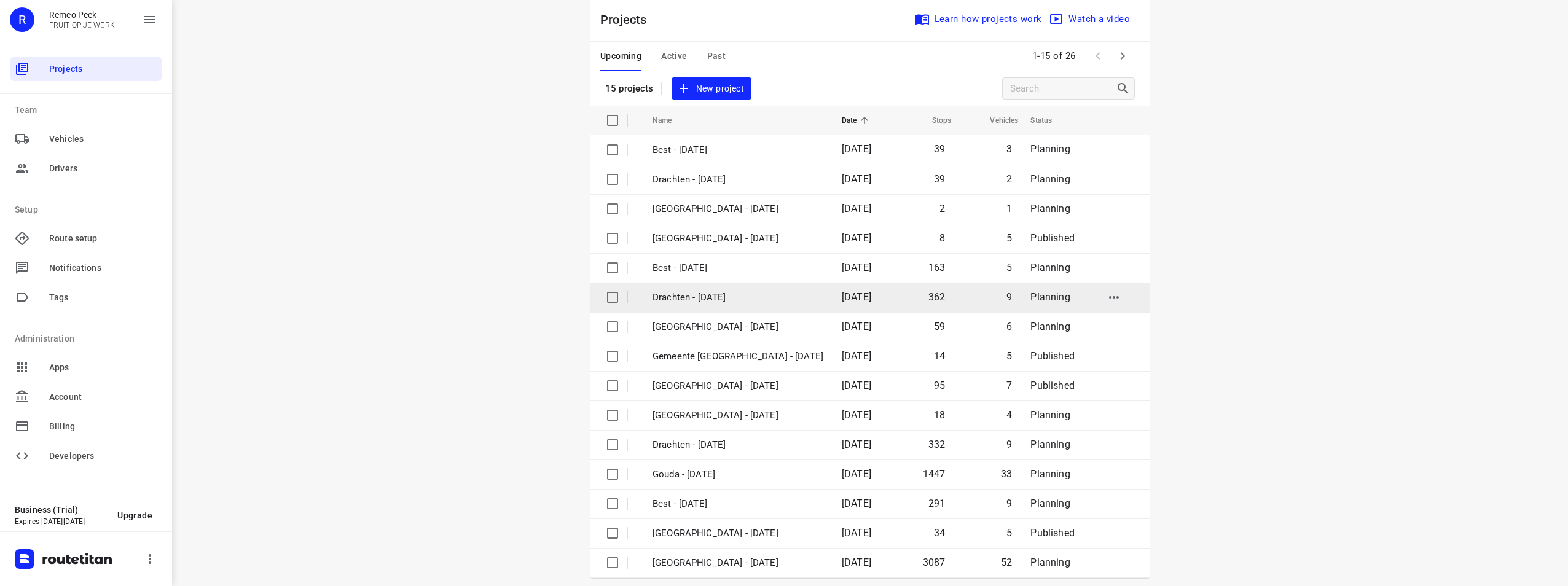
scroll to position [35, 0]
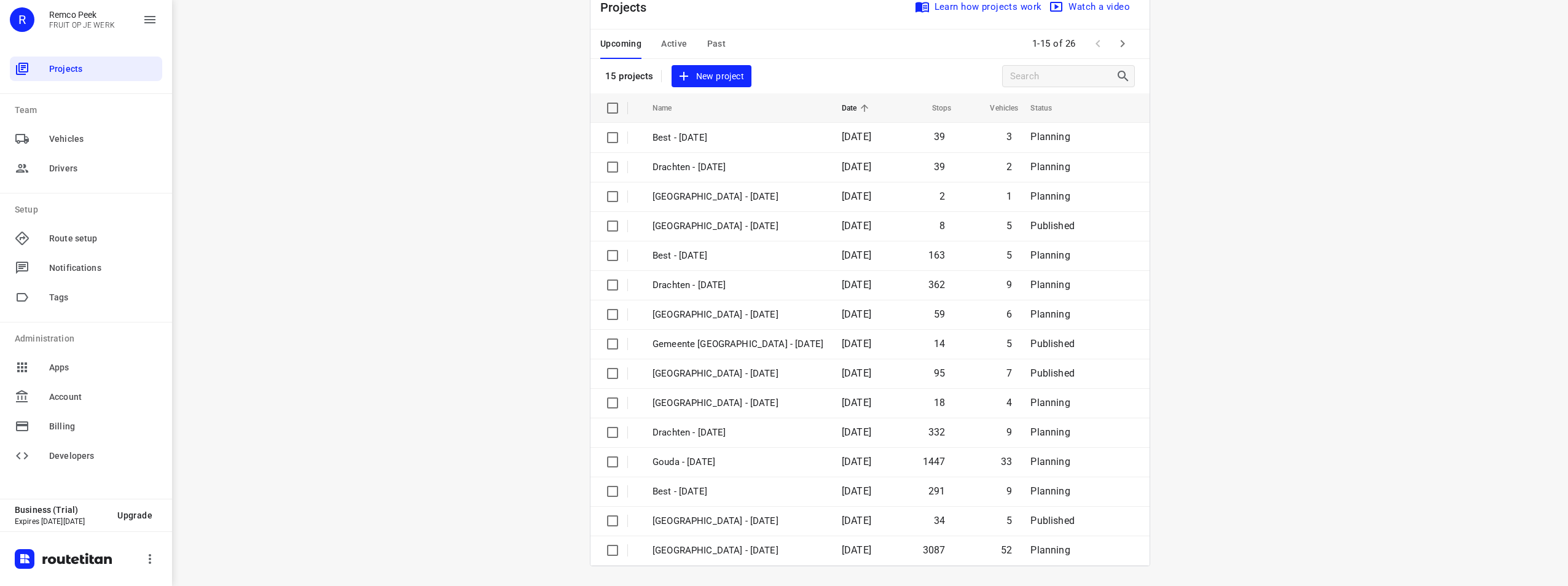
click at [1116, 43] on icon "button" at bounding box center [1122, 43] width 15 height 15
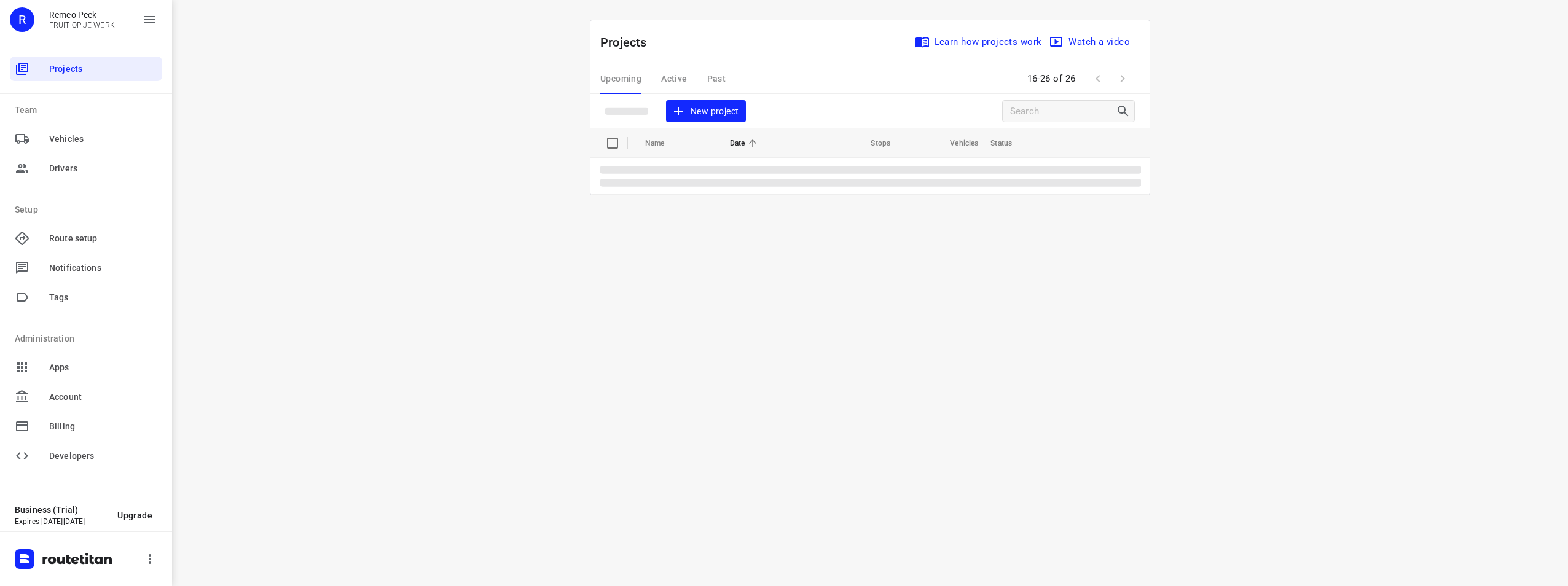
scroll to position [0, 0]
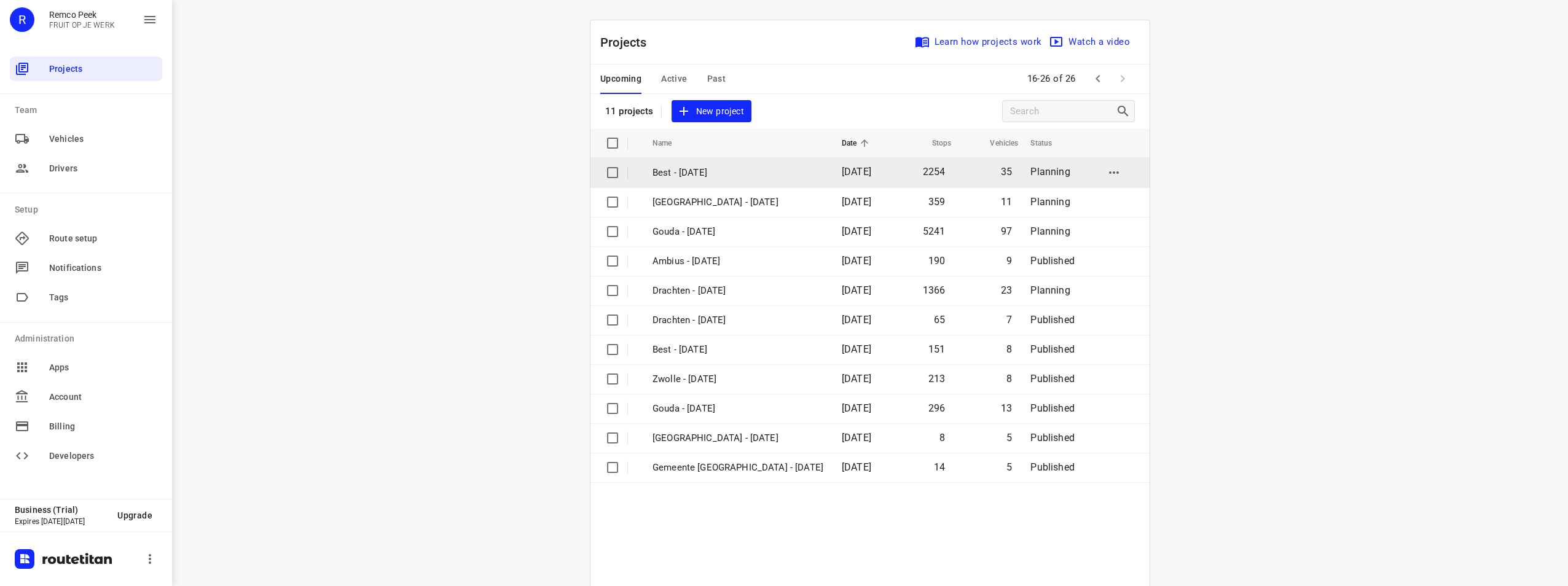
click at [737, 173] on p "Best - [DATE]" at bounding box center [738, 173] width 171 height 14
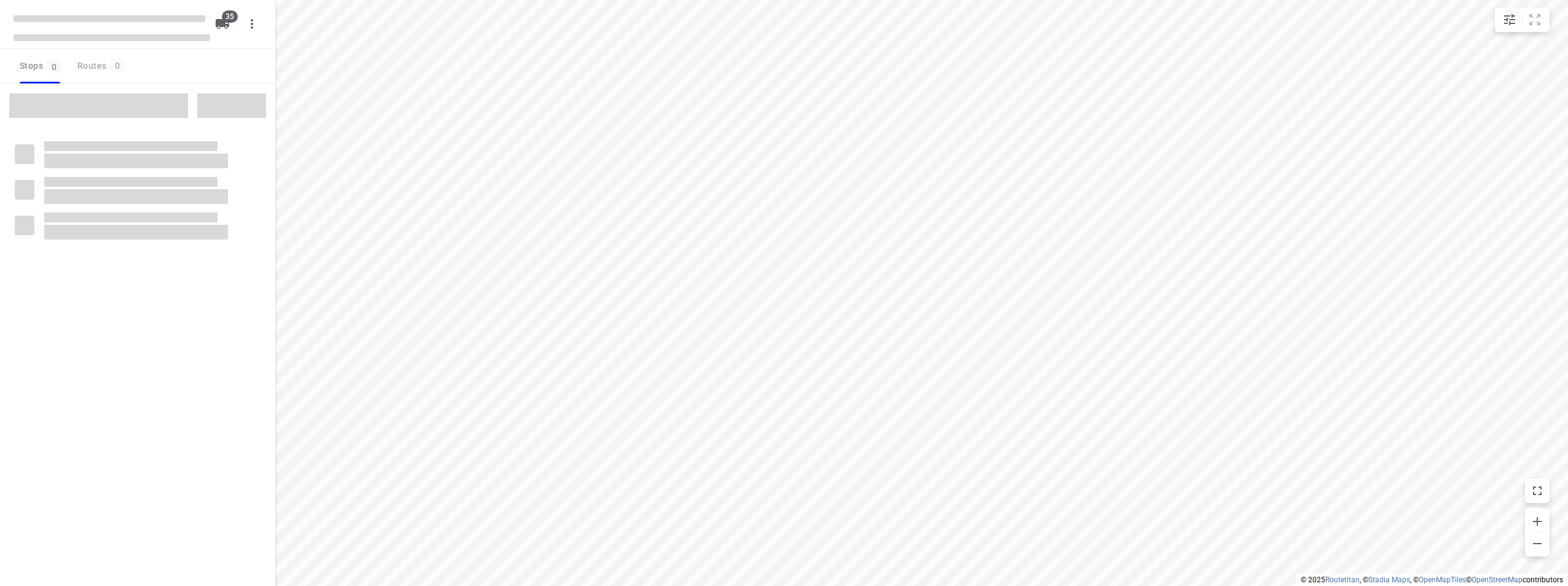
checkbox input "true"
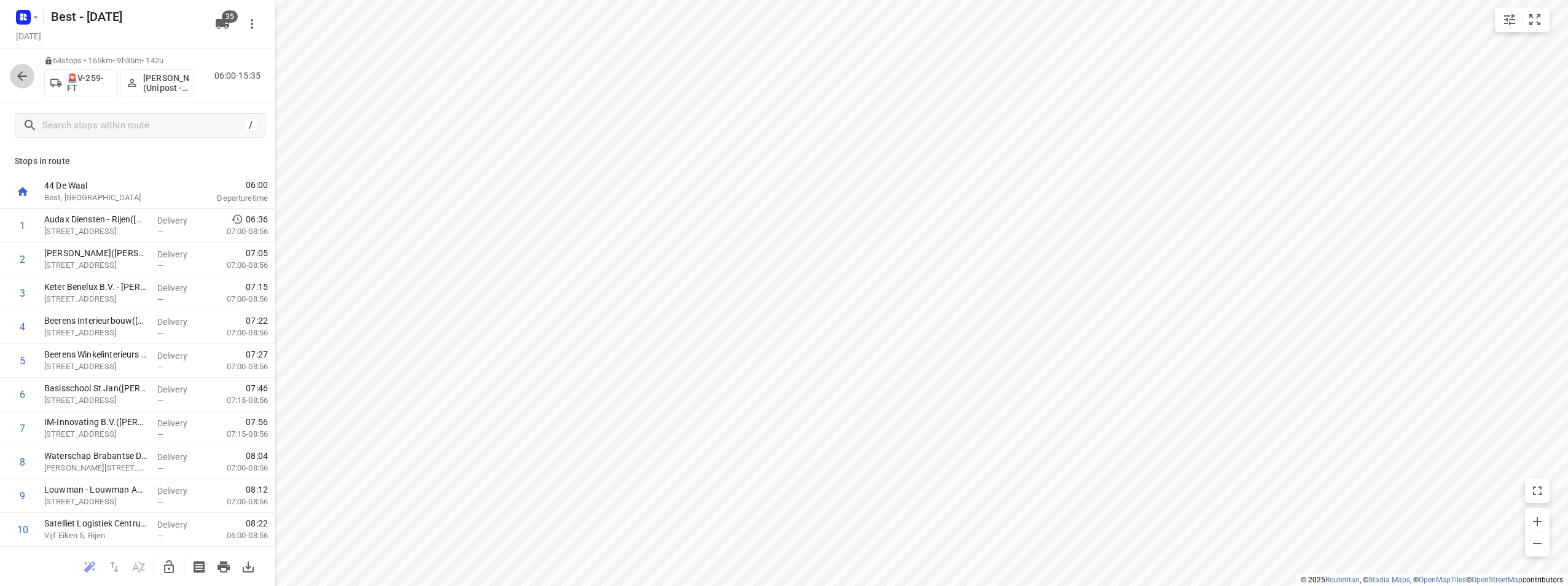
click at [11, 76] on button "button" at bounding box center [22, 76] width 25 height 25
click at [18, 87] on button "button" at bounding box center [22, 76] width 25 height 25
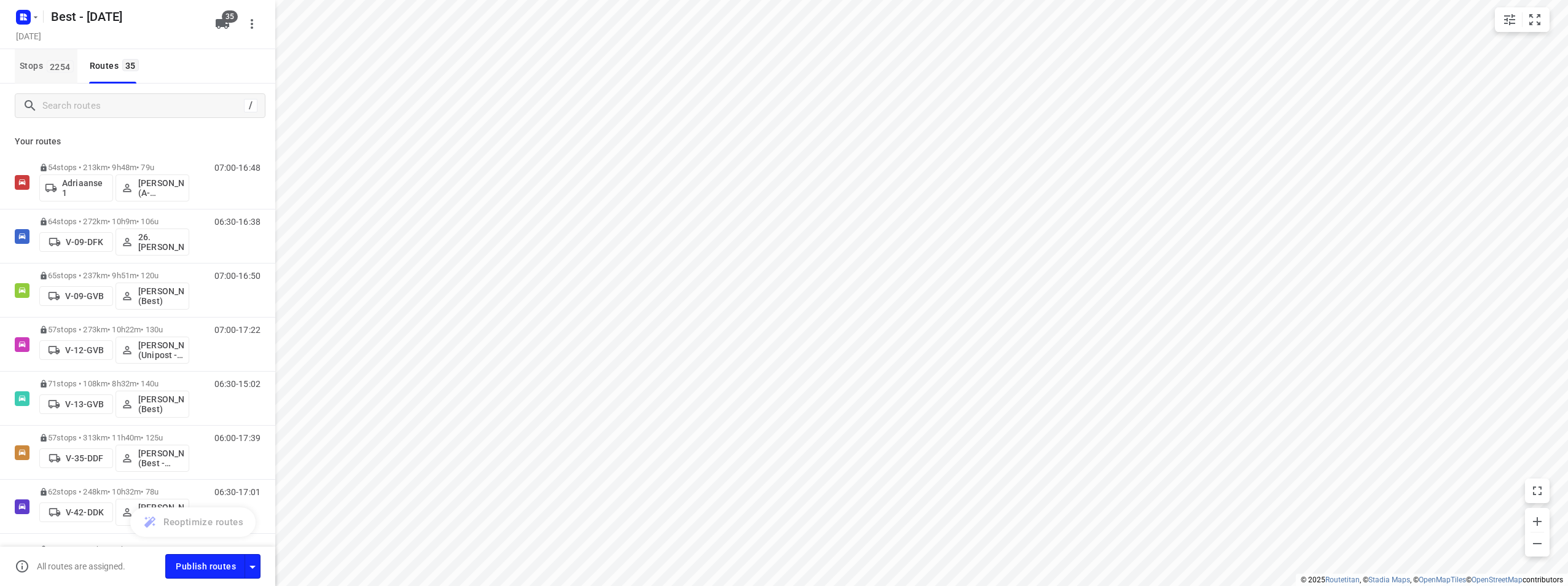
click at [54, 62] on span "2254" at bounding box center [60, 66] width 27 height 12
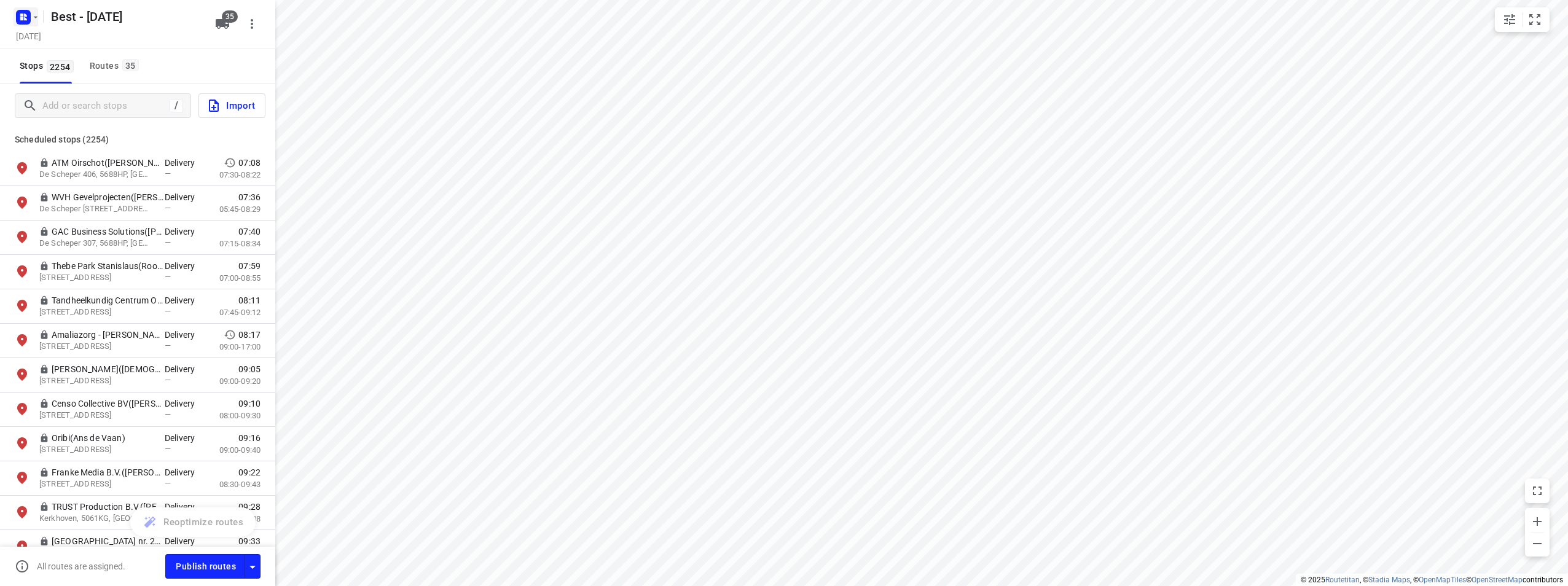
click at [36, 22] on button "button" at bounding box center [26, 17] width 25 height 20
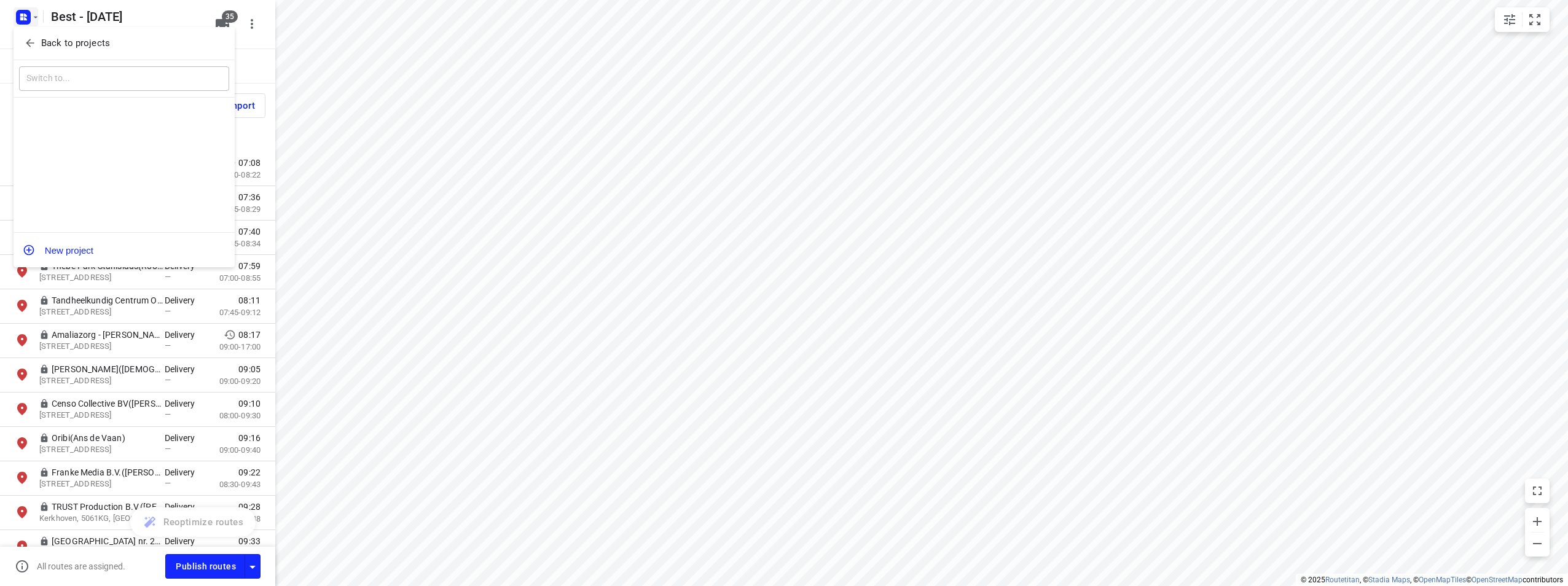
click at [36, 40] on span "Back to projects" at bounding box center [124, 43] width 200 height 14
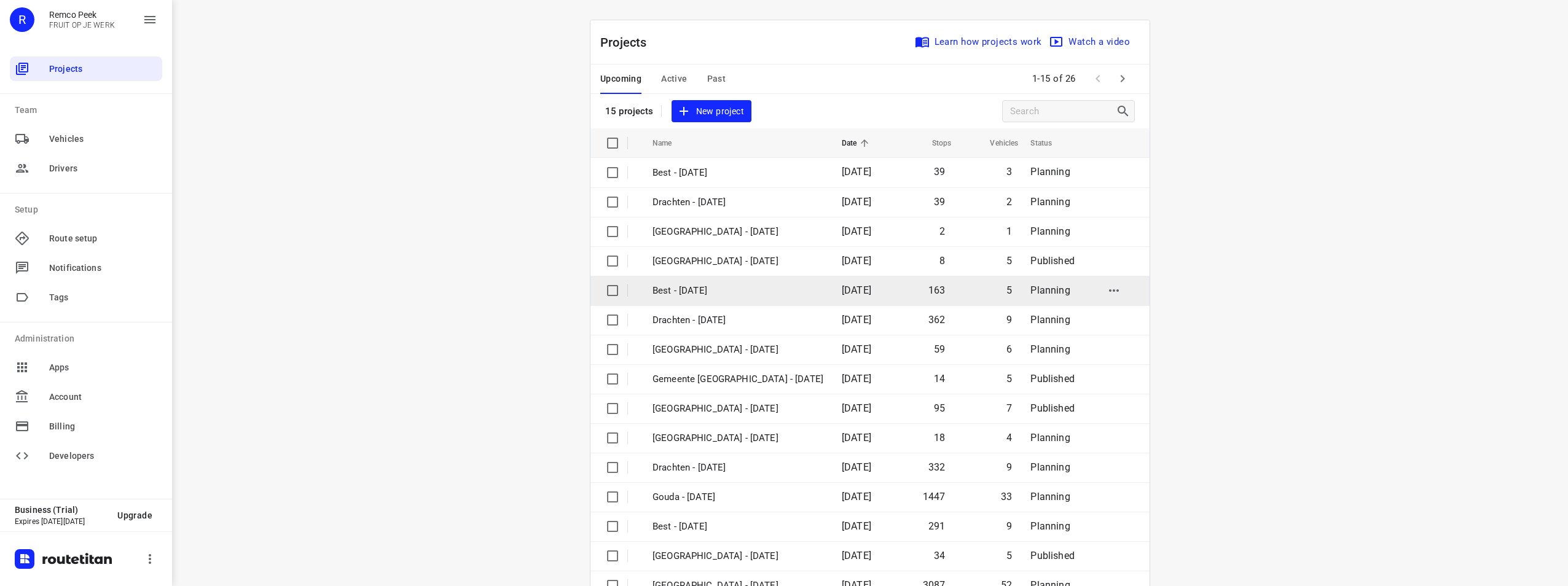
scroll to position [35, 0]
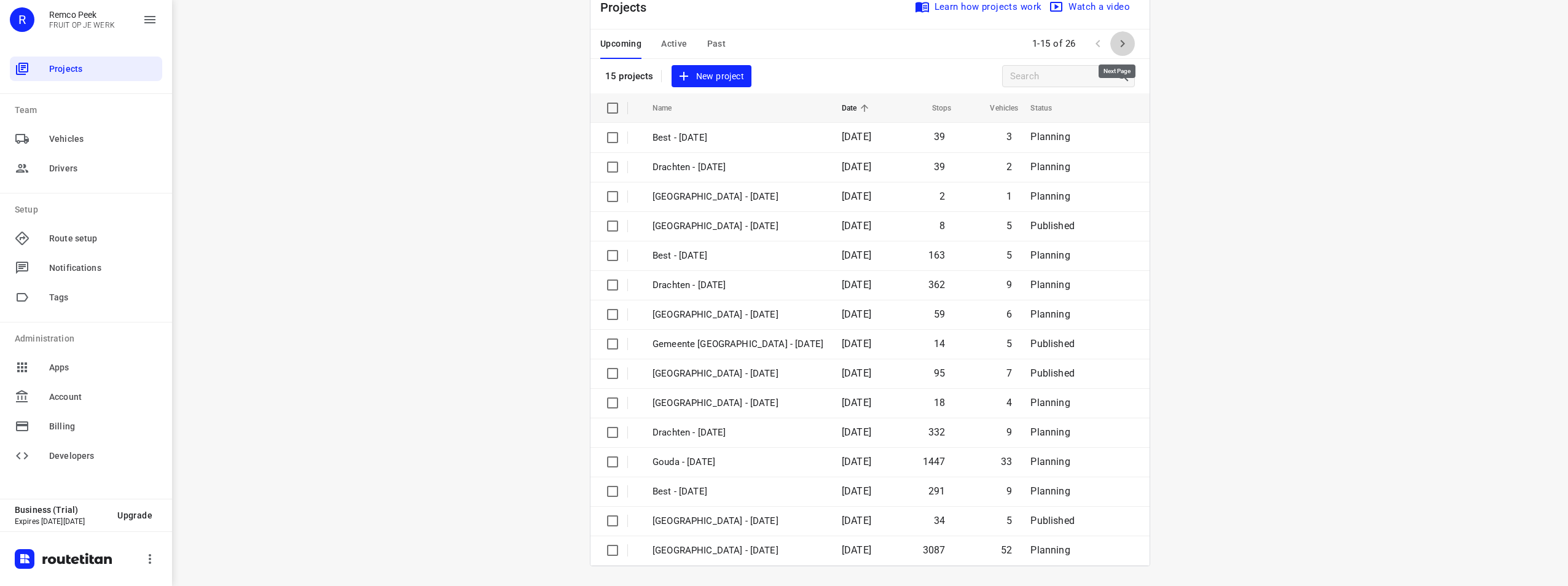
click at [1122, 45] on icon "button" at bounding box center [1122, 43] width 15 height 15
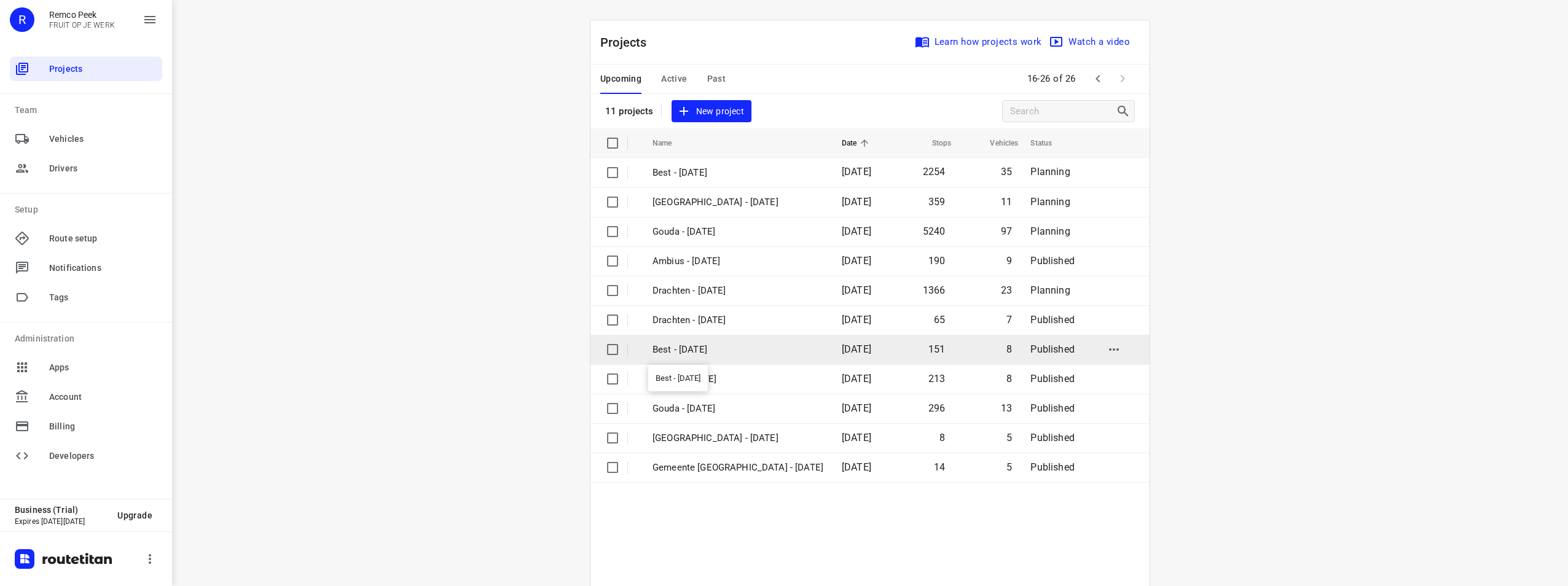
click at [741, 355] on p "Best - [DATE]" at bounding box center [738, 350] width 171 height 14
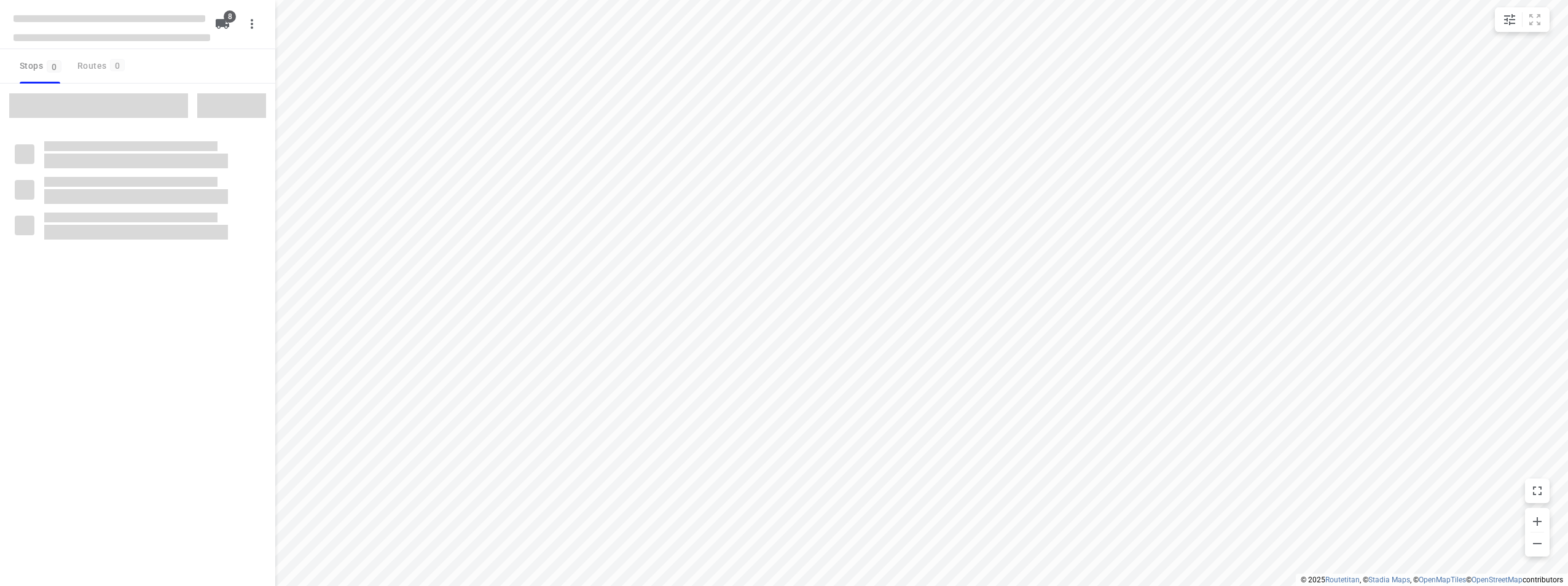
checkbox input "true"
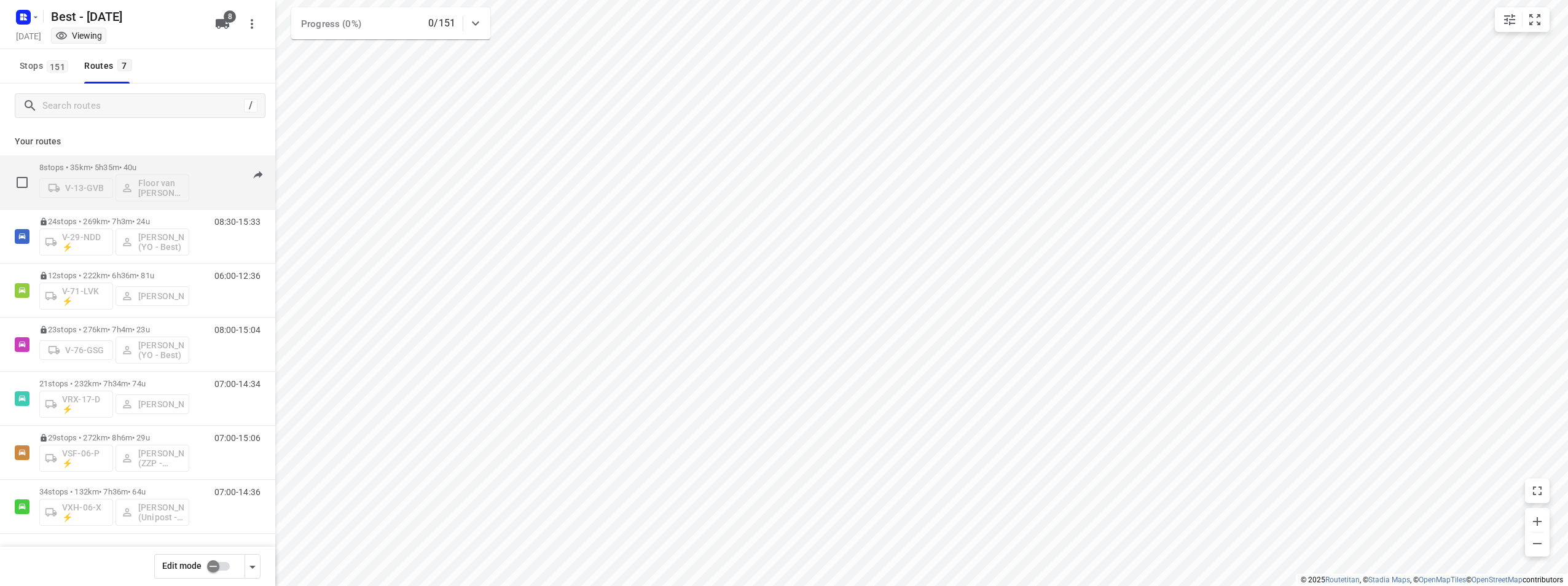
click at [128, 163] on p "8 stops • 35km • 5h35m • 40u" at bounding box center [114, 167] width 150 height 9
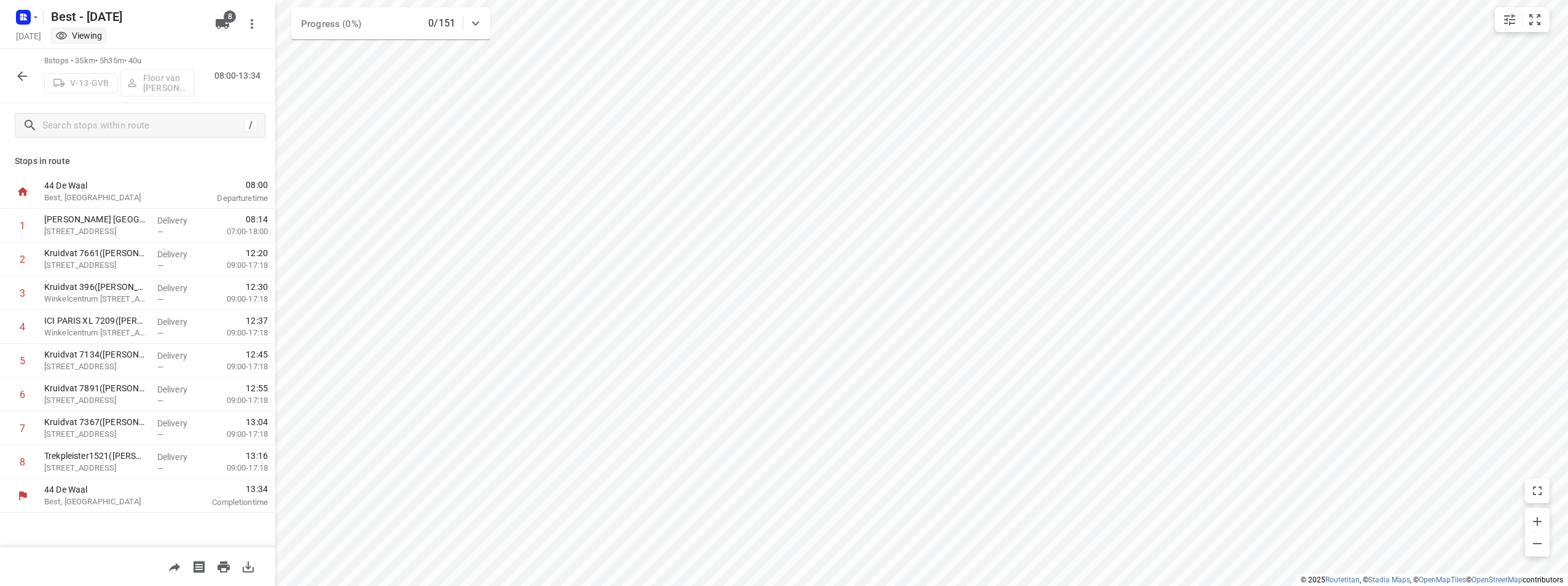
click at [22, 73] on icon "button" at bounding box center [22, 76] width 15 height 15
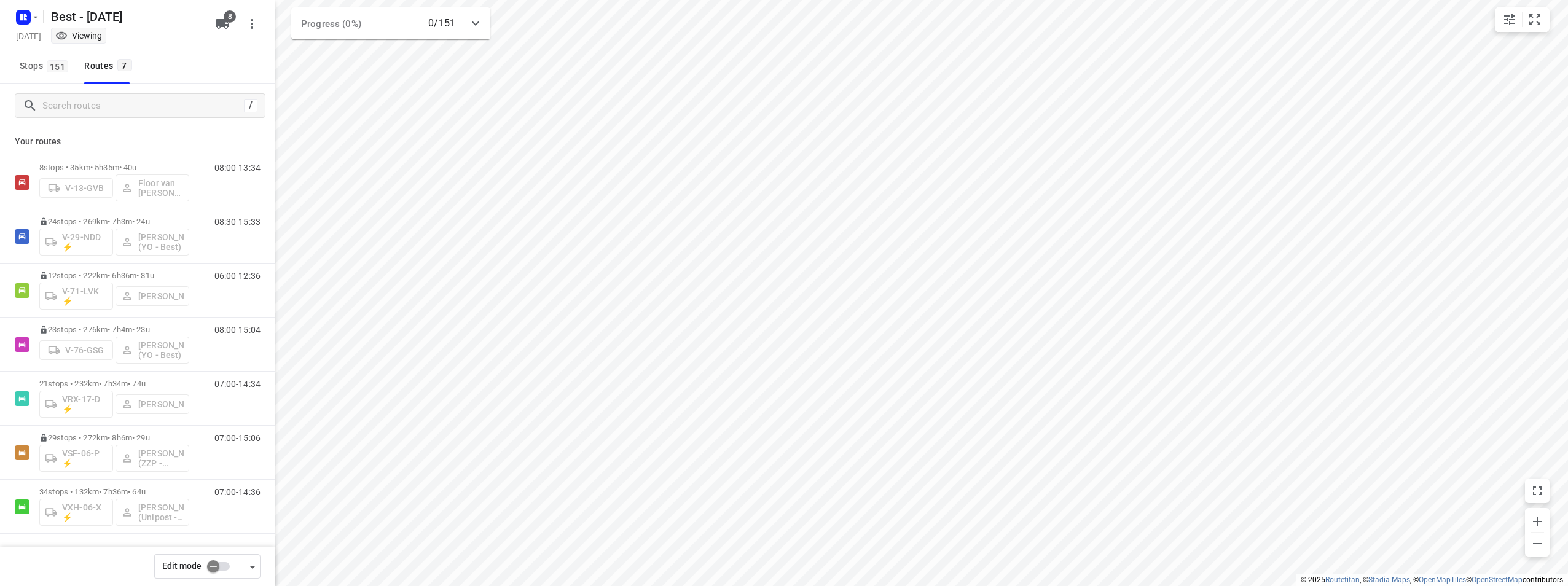
click at [198, 564] on span "Edit mode" at bounding box center [182, 566] width 40 height 10
click at [215, 566] on input "checkbox" at bounding box center [213, 566] width 70 height 24
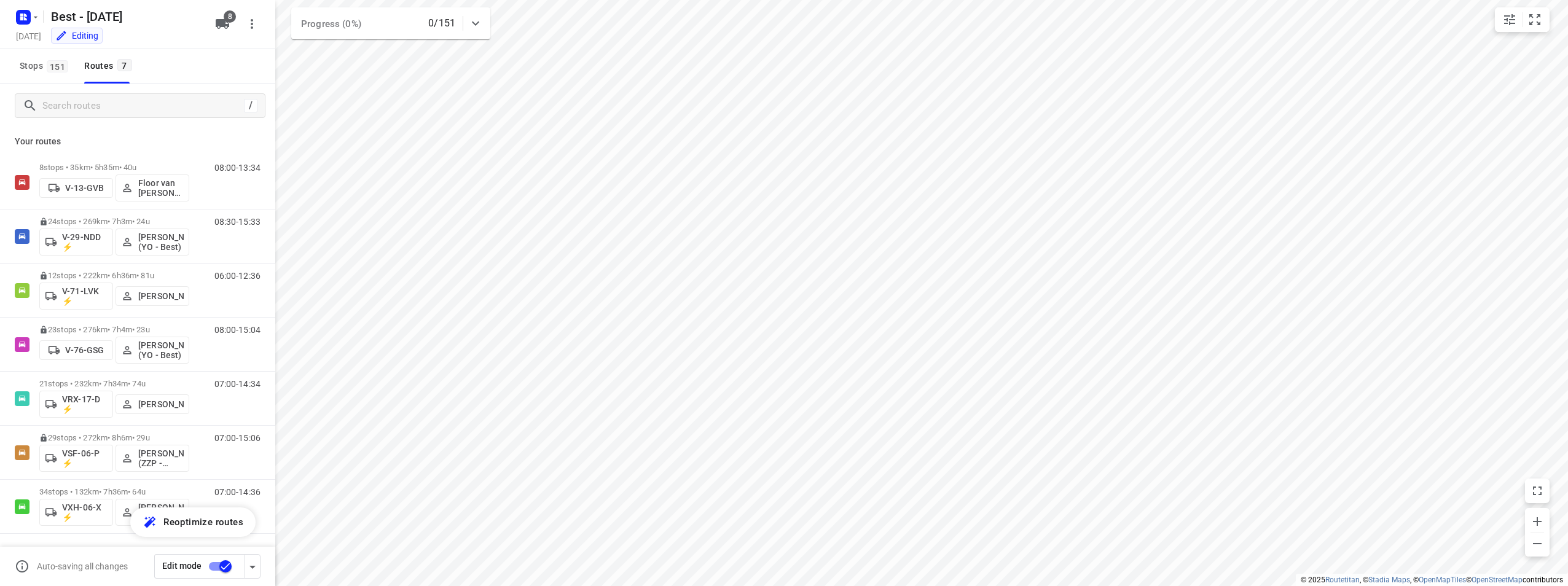
click at [209, 568] on input "checkbox" at bounding box center [226, 566] width 70 height 24
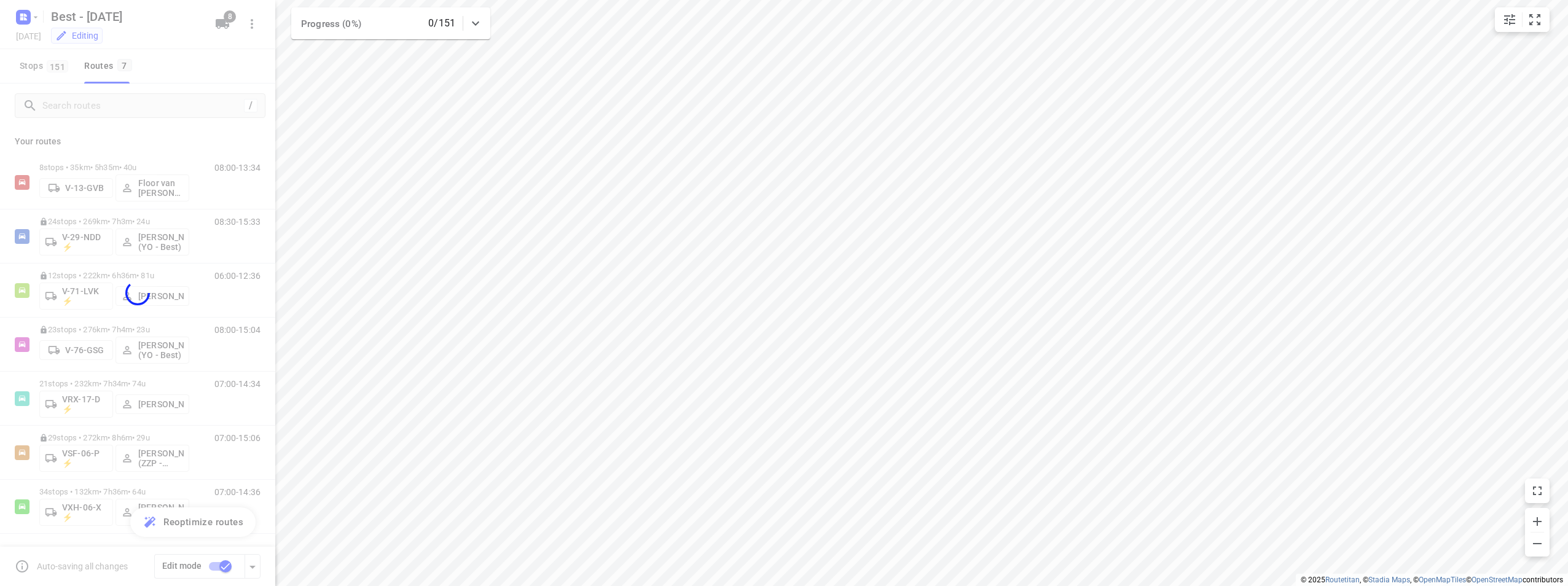
checkbox input "false"
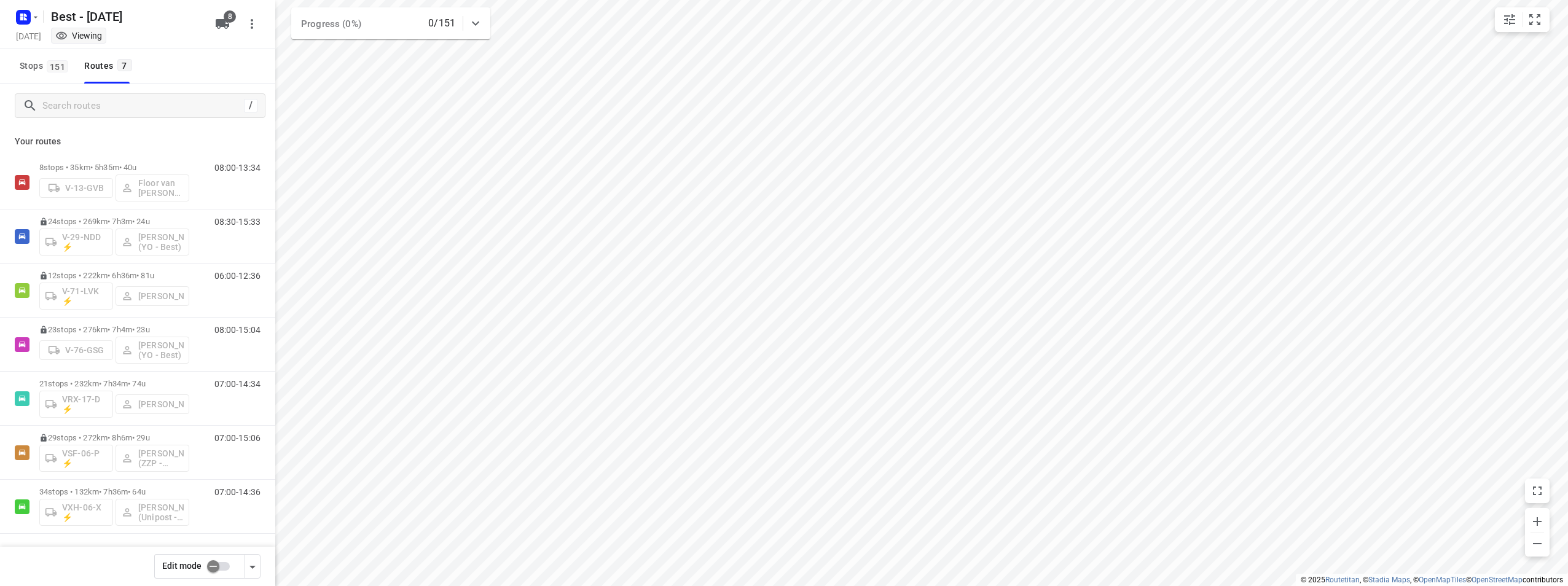
click at [40, 27] on div "Best - [DATE] [DATE] Viewing" at bounding box center [112, 24] width 196 height 43
click at [29, 32] on div "[DATE] Viewing" at bounding box center [112, 37] width 196 height 17
click at [28, 20] on rect "button" at bounding box center [23, 17] width 15 height 15
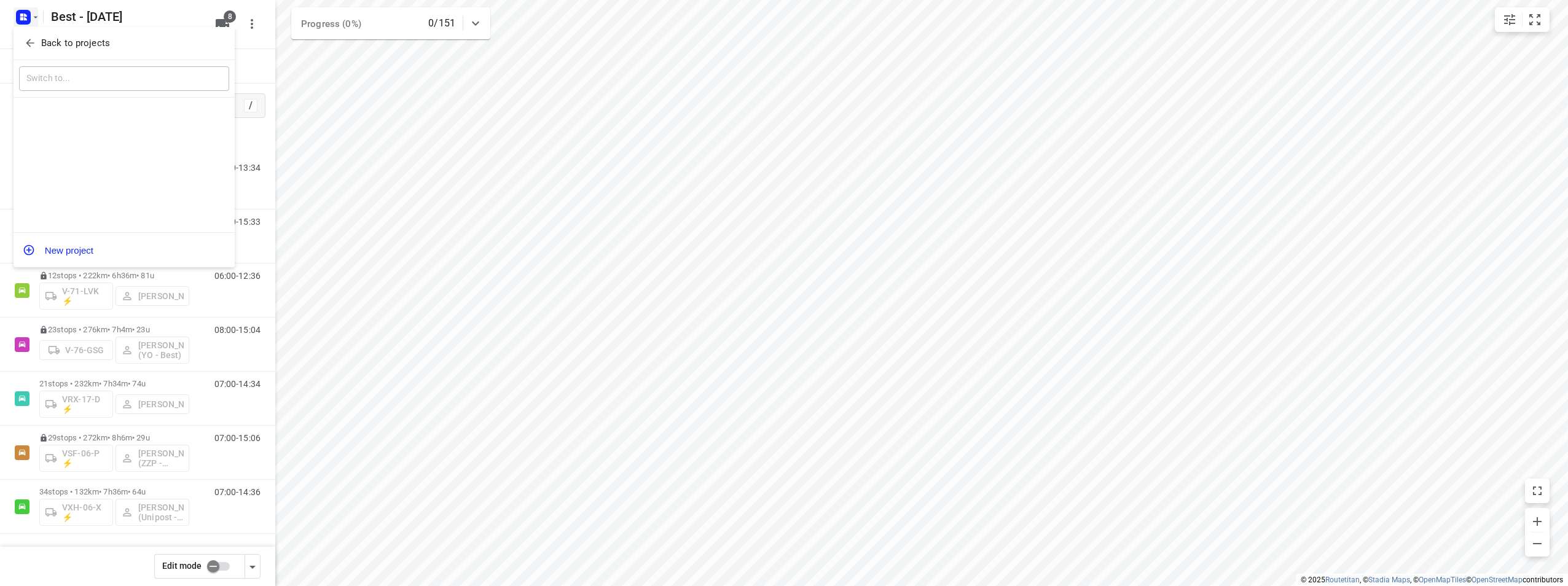
click at [34, 36] on span "Back to projects" at bounding box center [124, 43] width 200 height 14
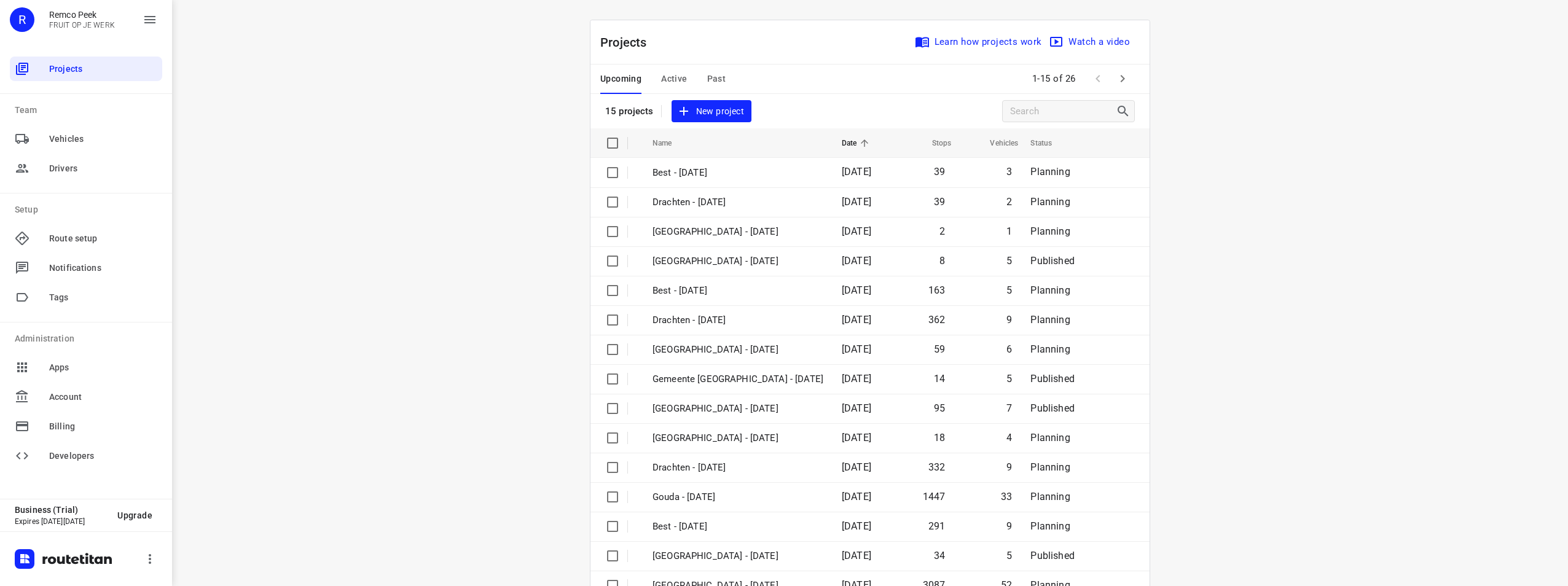
click at [712, 88] on button "Past" at bounding box center [717, 79] width 19 height 29
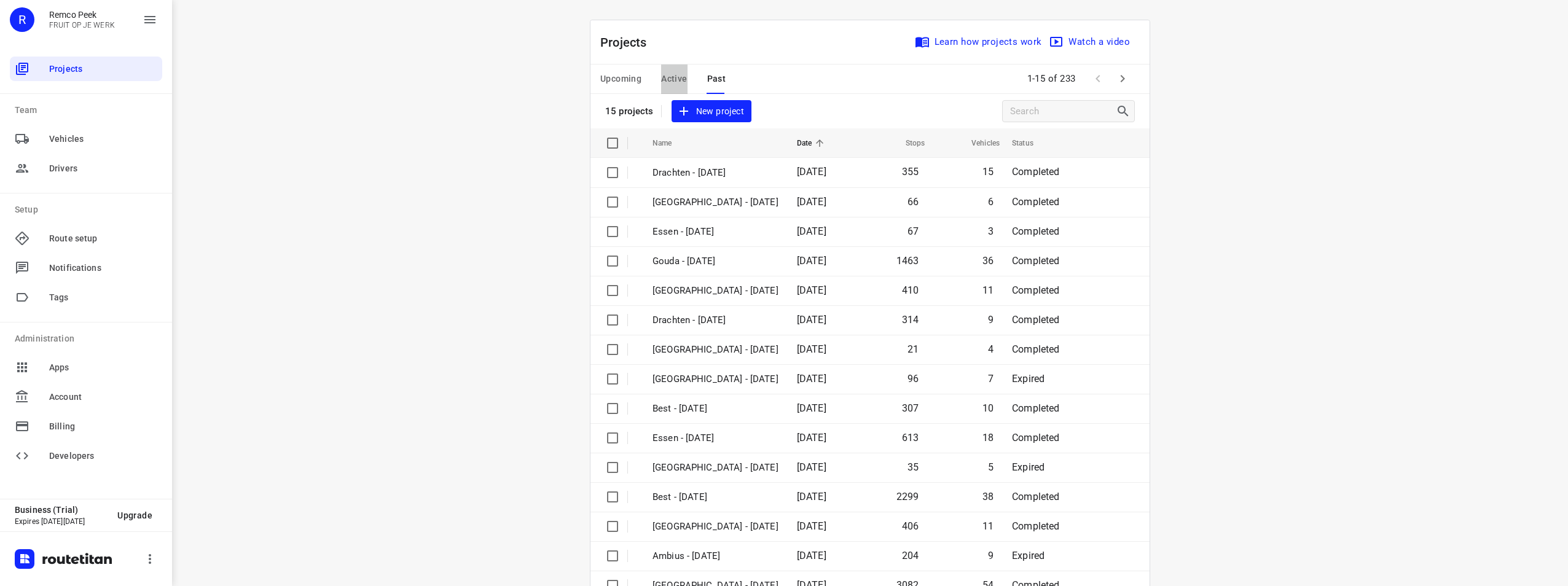
click at [663, 80] on span "Active" at bounding box center [674, 79] width 26 height 15
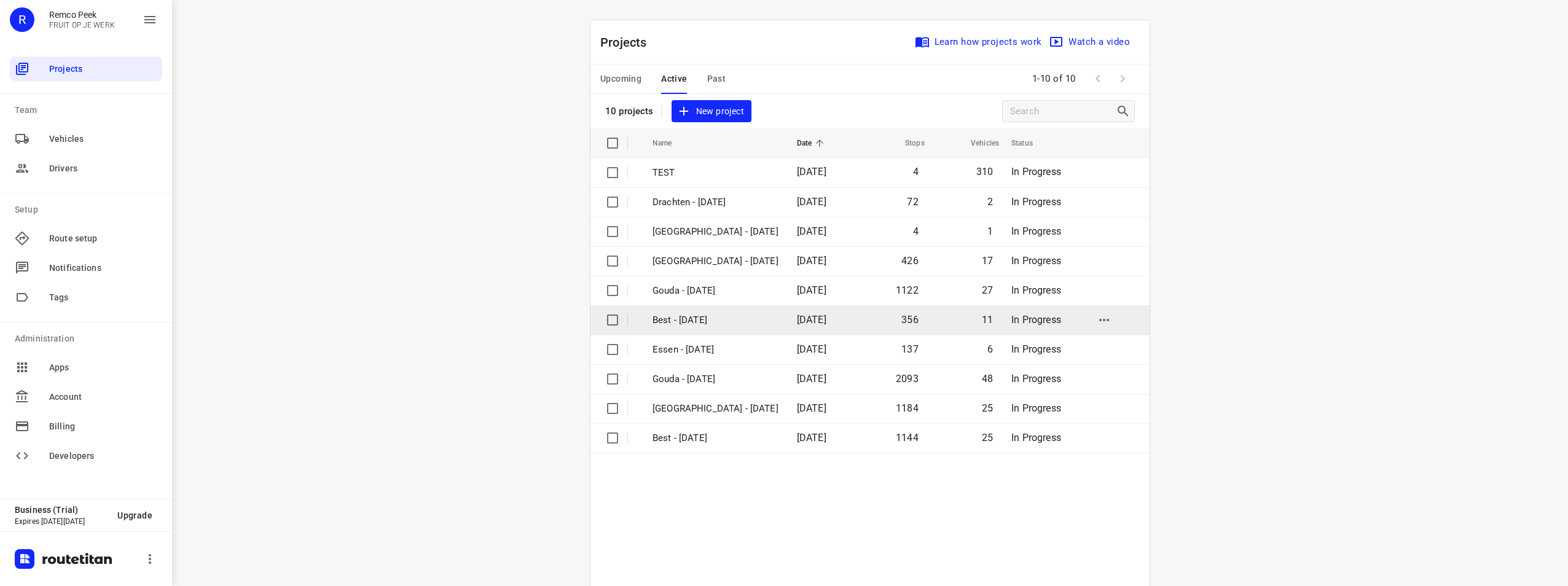
click at [735, 314] on p "Best - [DATE]" at bounding box center [715, 320] width 126 height 14
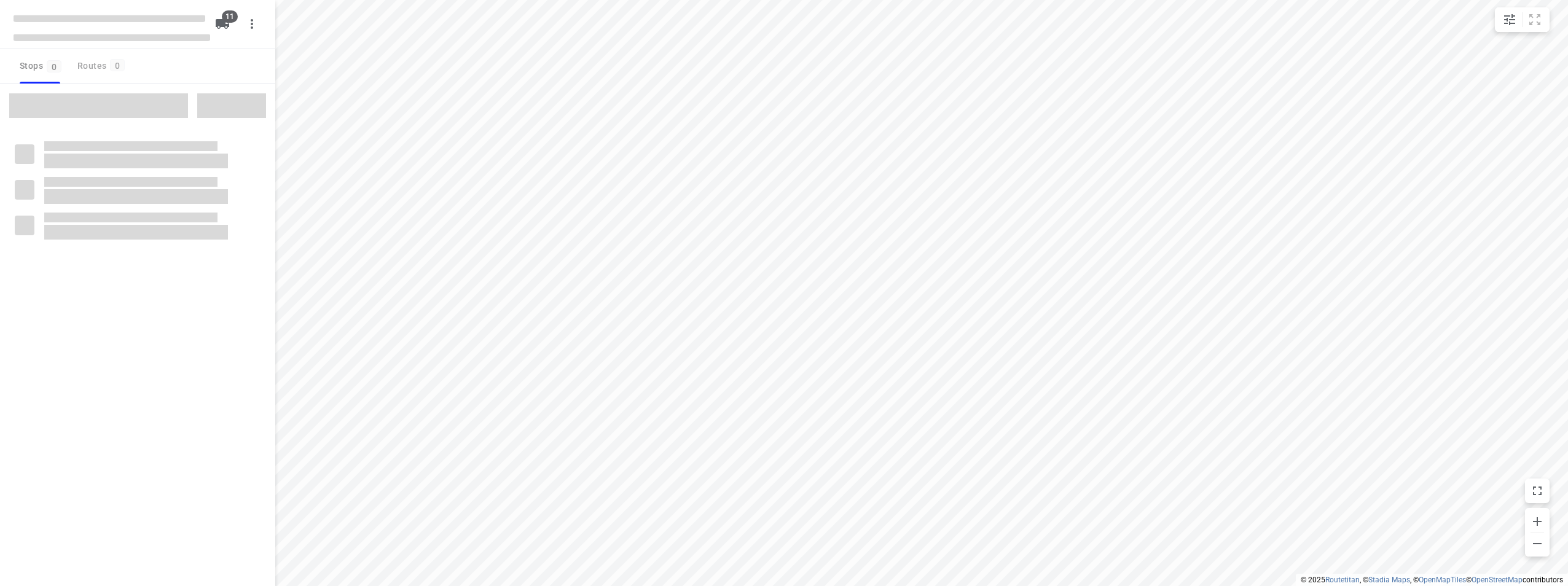
checkbox input "true"
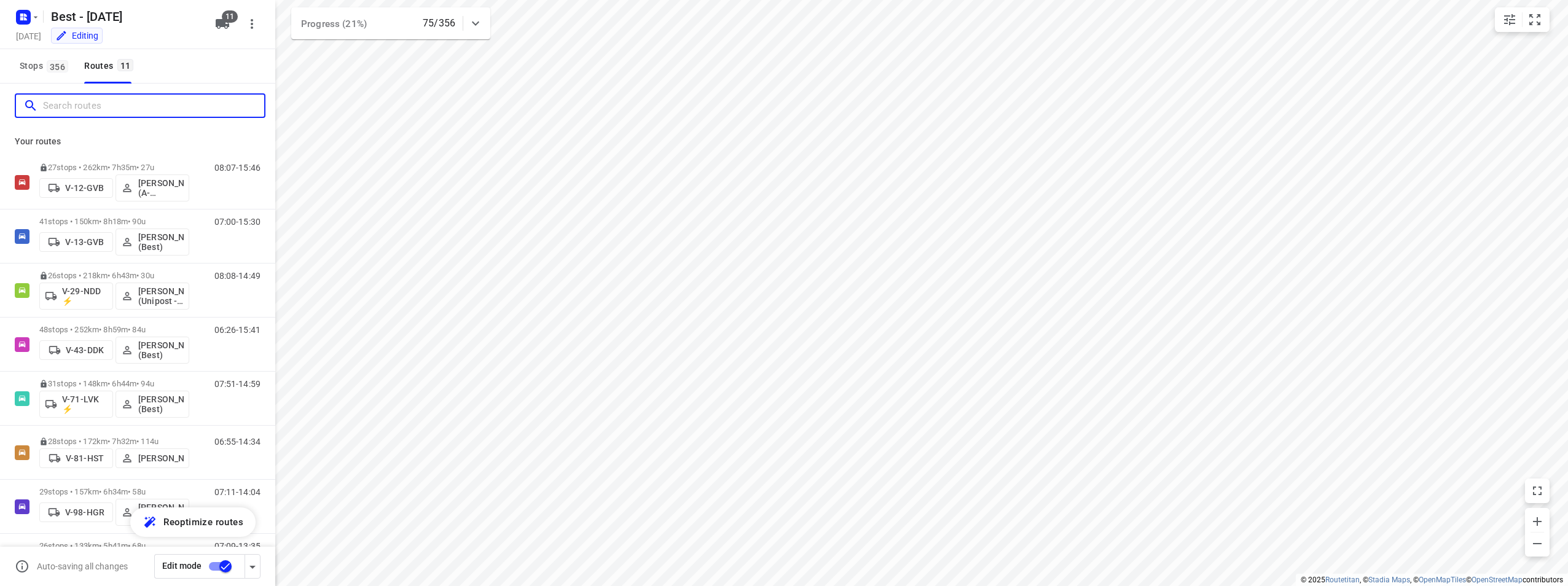
click at [189, 113] on input "Search routes" at bounding box center [153, 106] width 221 height 19
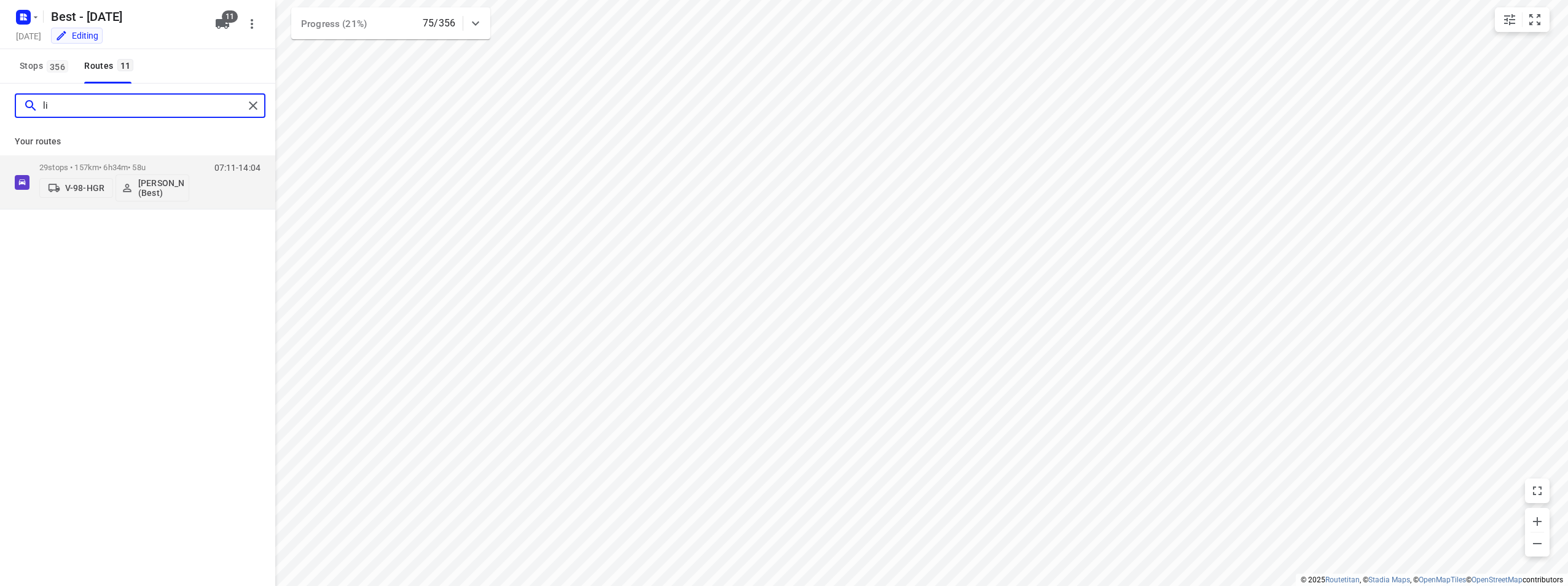
type input "l"
type input "tom"
click at [87, 166] on p "26 stops • 133km • 5h41m • 68u" at bounding box center [114, 167] width 150 height 9
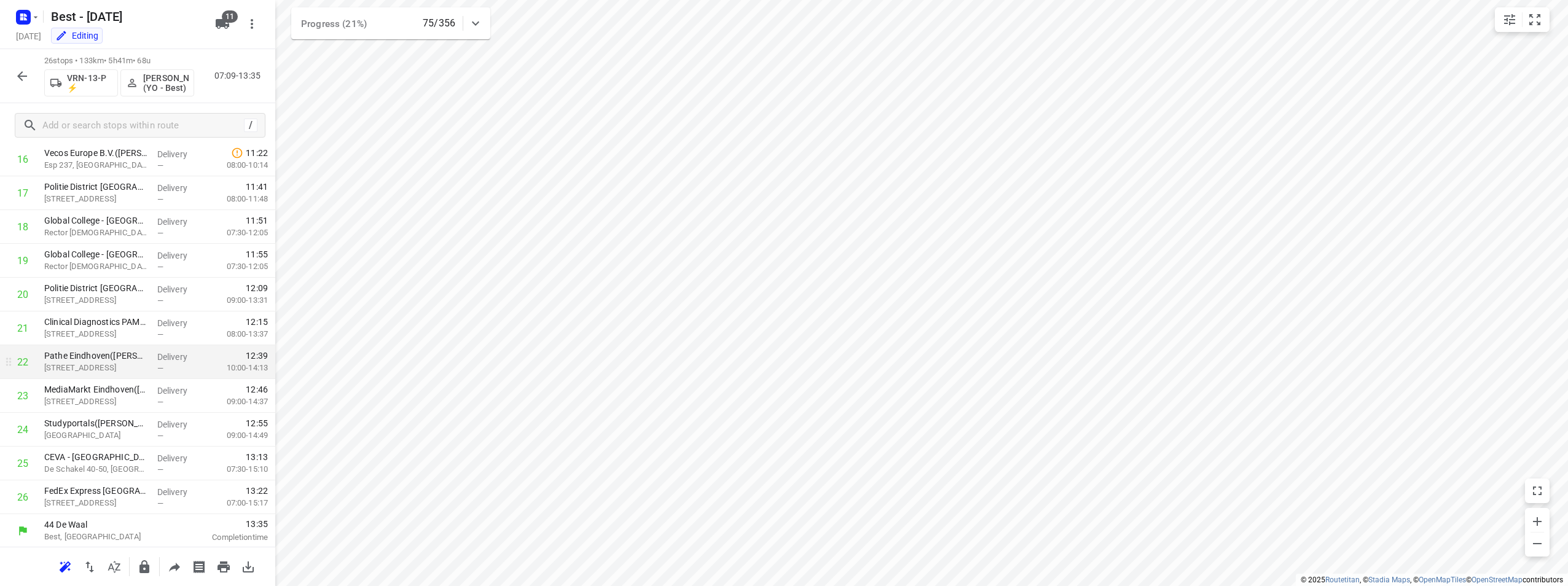
scroll to position [575, 0]
click at [34, 73] on button "button" at bounding box center [22, 76] width 25 height 25
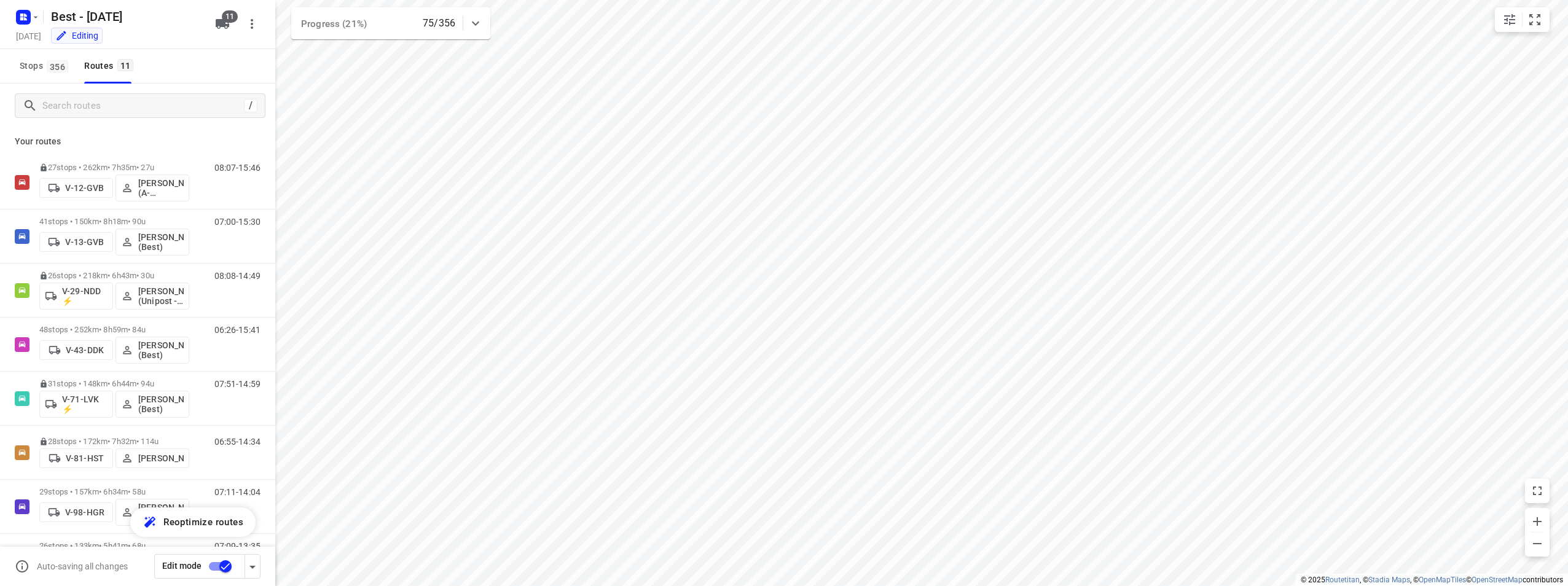
click at [11, 17] on div at bounding box center [26, 17] width 29 height 24
click at [26, 24] on rect "button" at bounding box center [23, 17] width 15 height 15
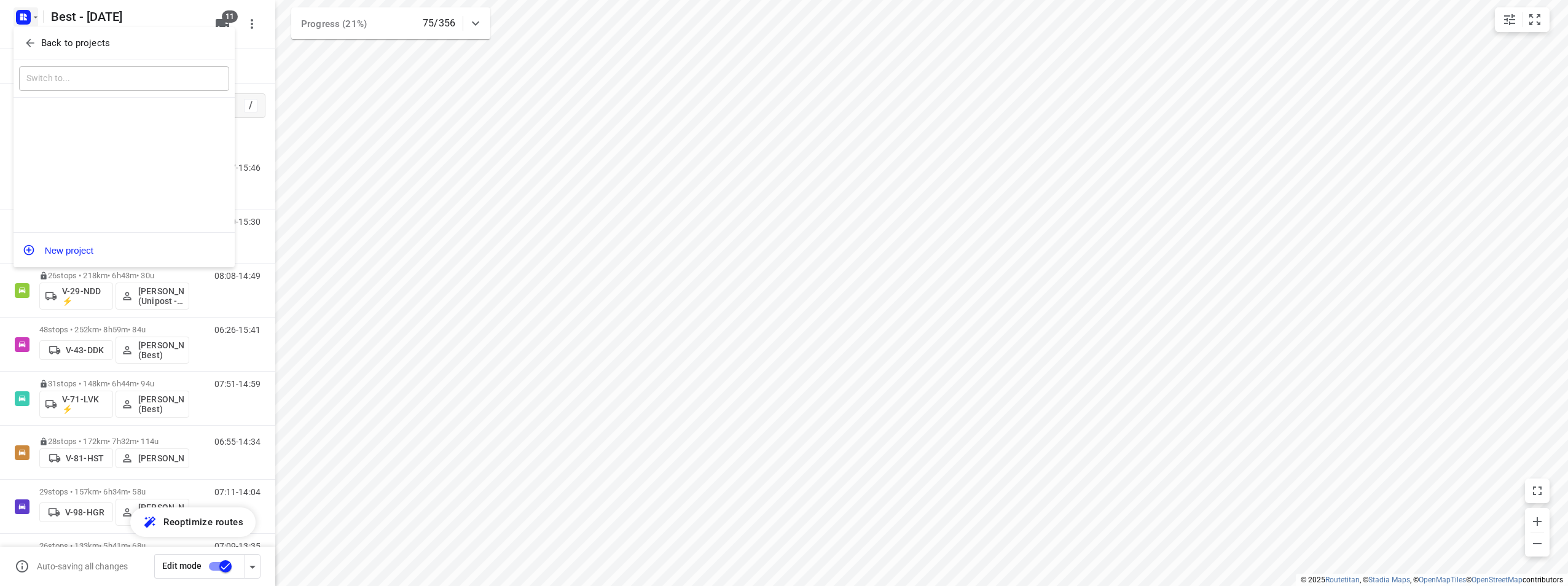
click at [41, 55] on div "Back to projects" at bounding box center [124, 43] width 221 height 33
click at [43, 45] on p "Back to projects" at bounding box center [76, 43] width 69 height 14
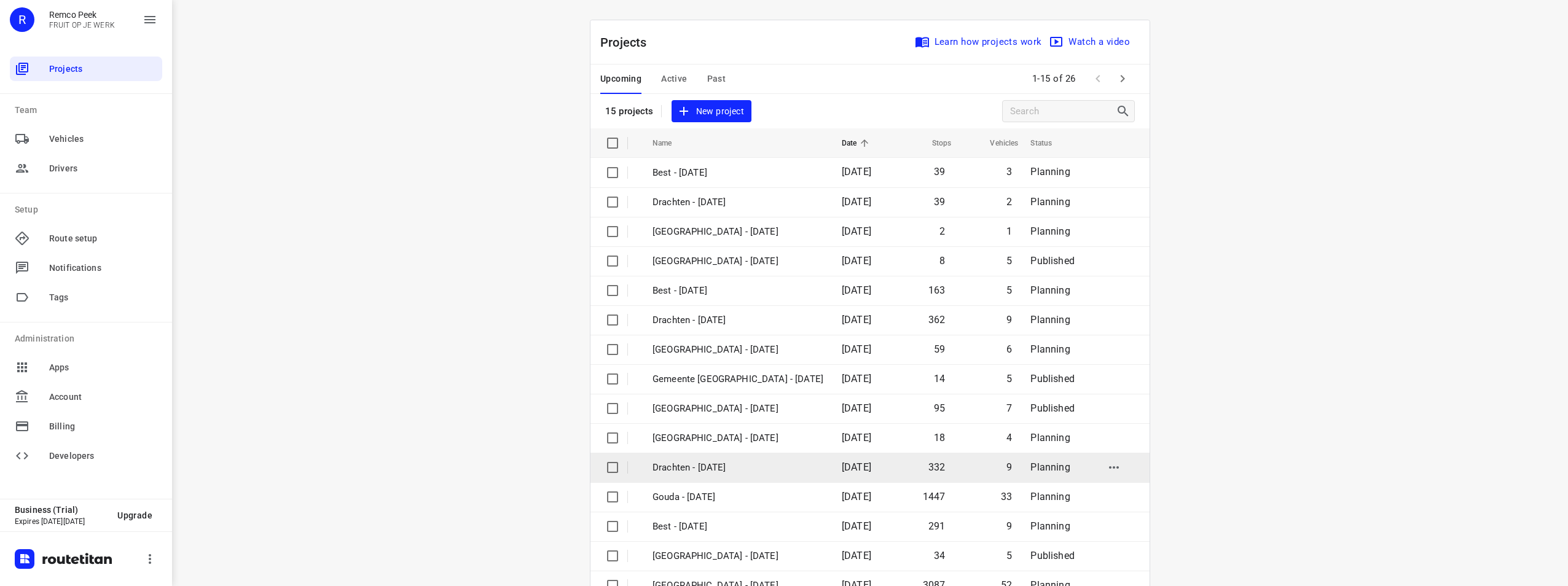
scroll to position [35, 0]
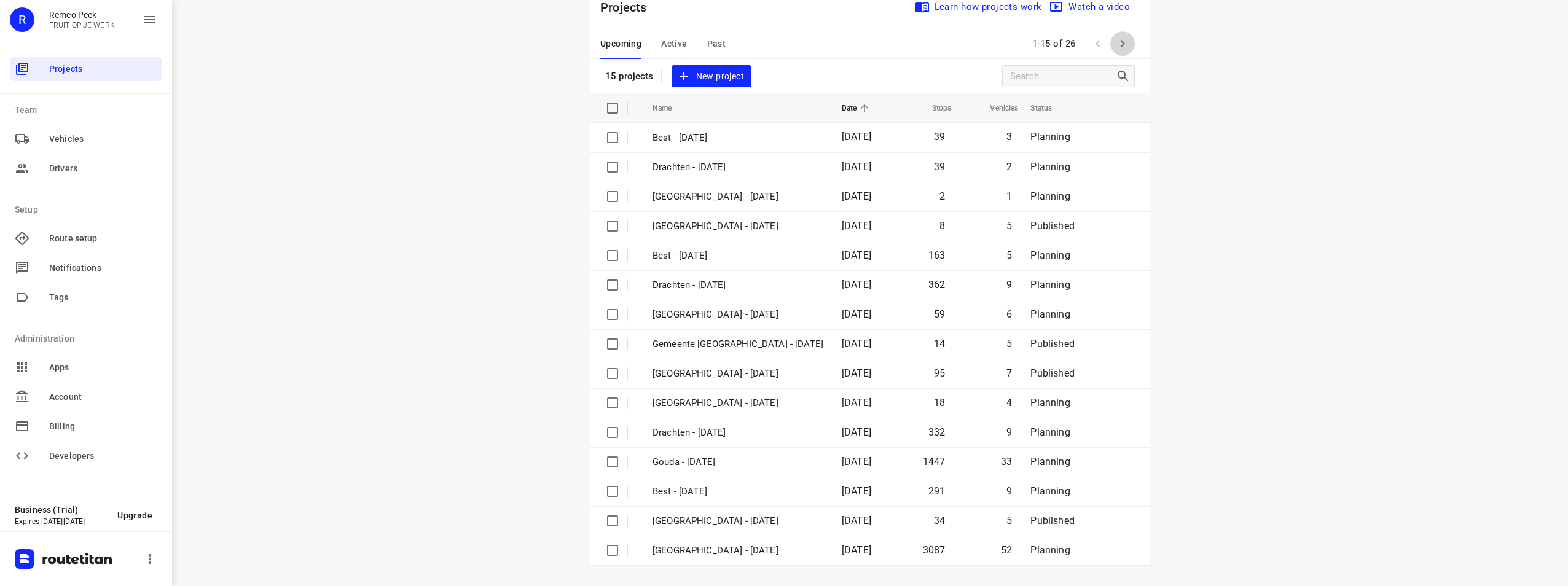
click at [1122, 43] on icon "button" at bounding box center [1122, 43] width 15 height 15
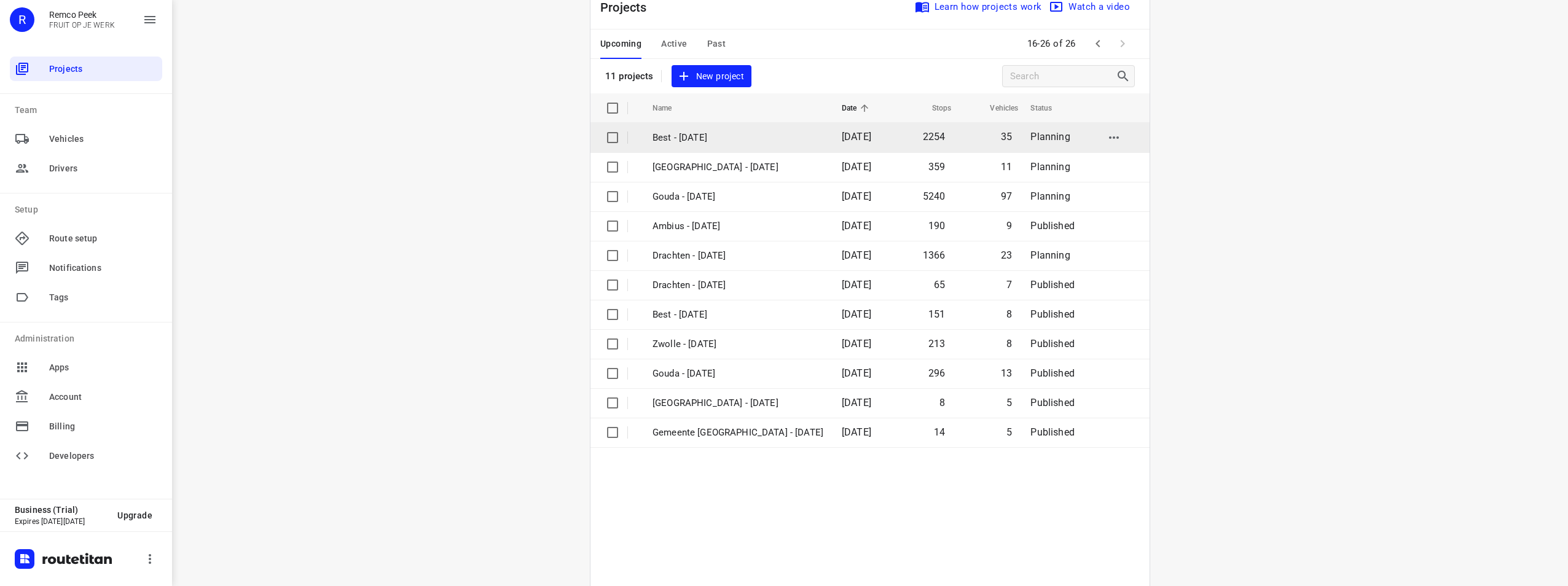
scroll to position [0, 0]
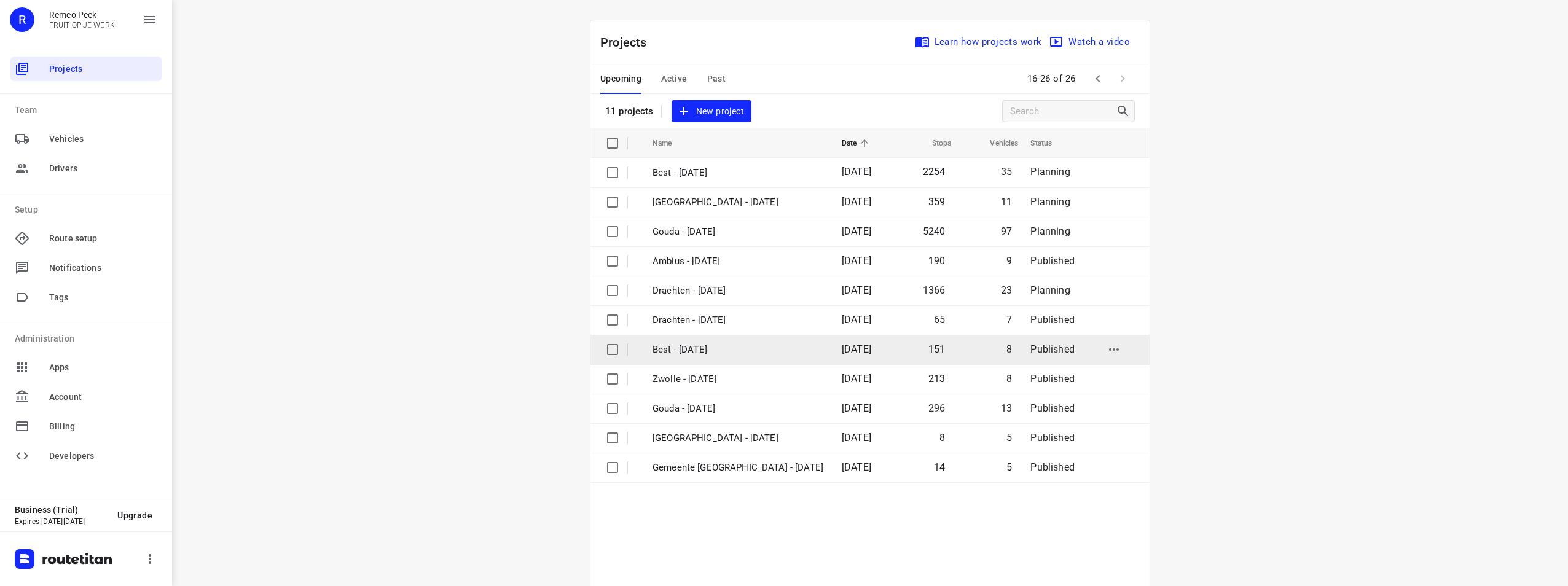
click at [737, 359] on td "Best - [DATE]" at bounding box center [736, 349] width 192 height 29
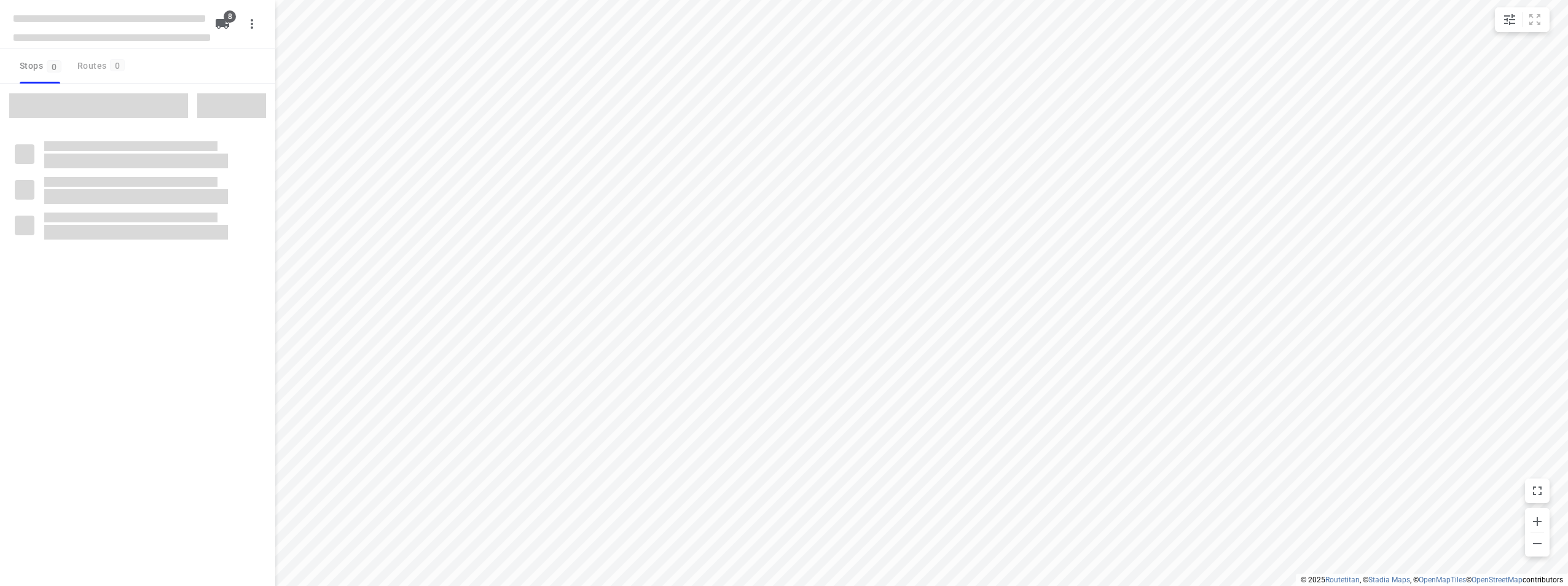
checkbox input "true"
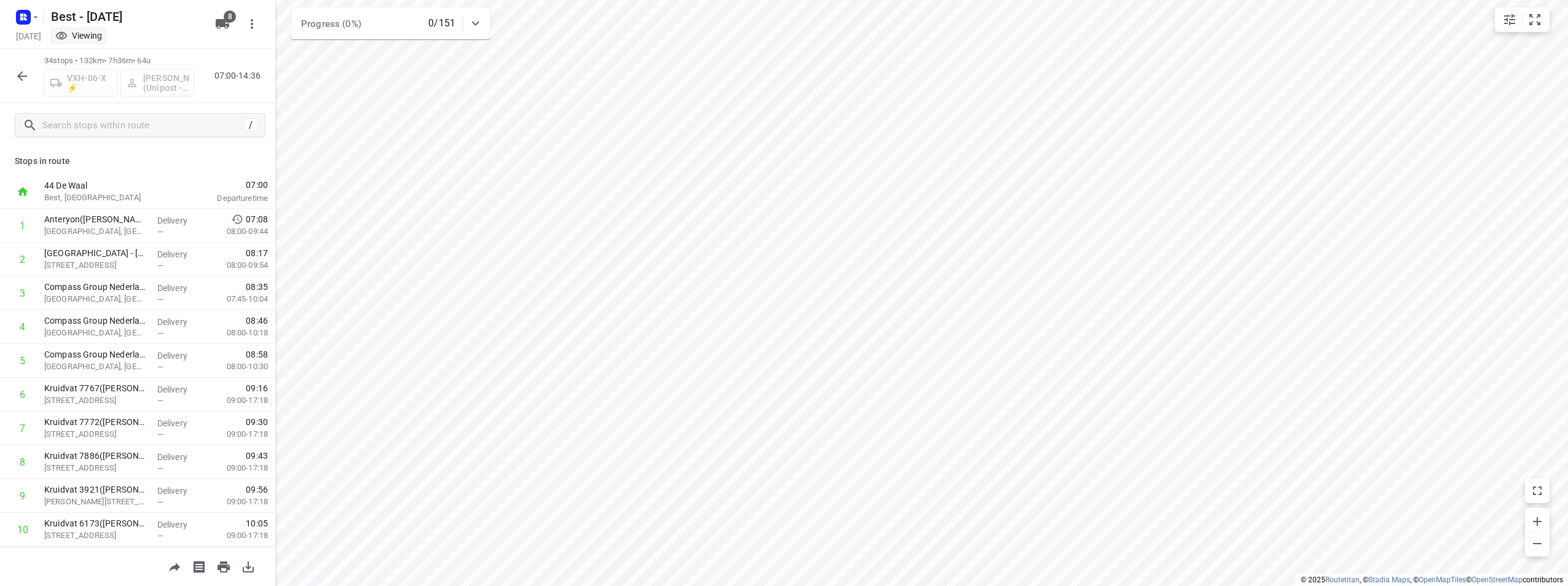
click at [19, 78] on icon "button" at bounding box center [22, 76] width 15 height 15
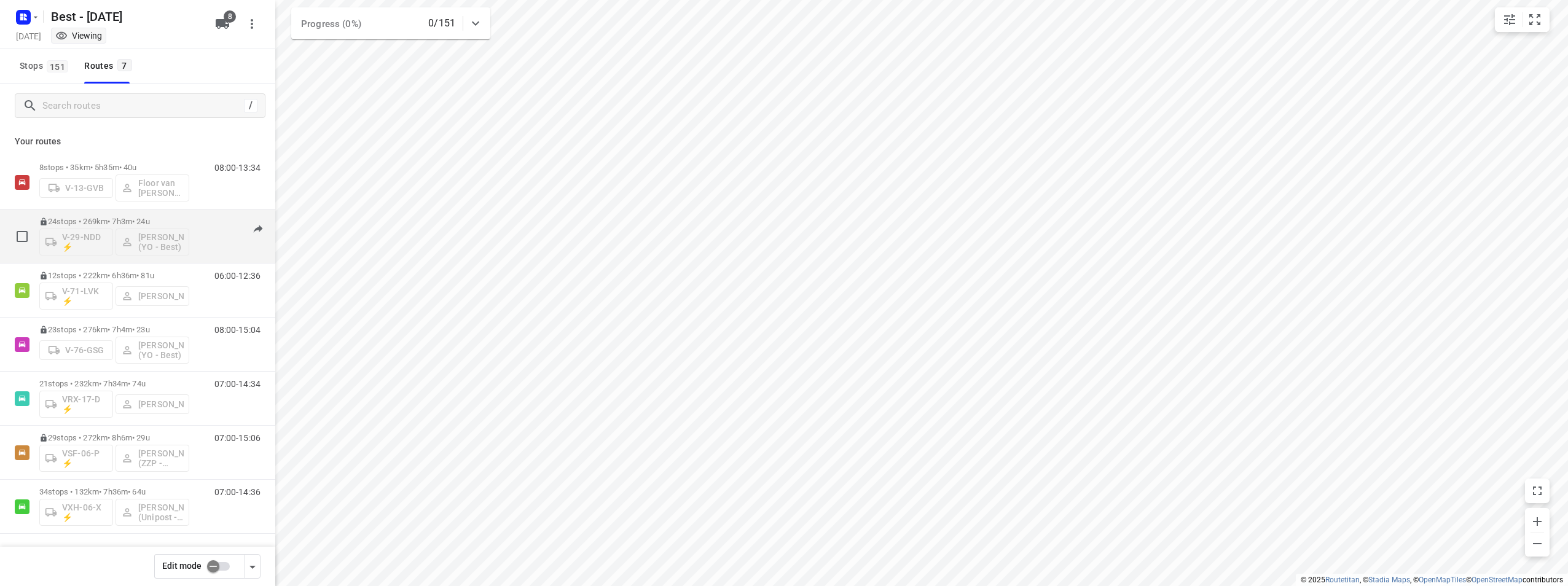
click at [99, 222] on p "24 stops • 269km • 7h3m • 24u" at bounding box center [114, 221] width 150 height 9
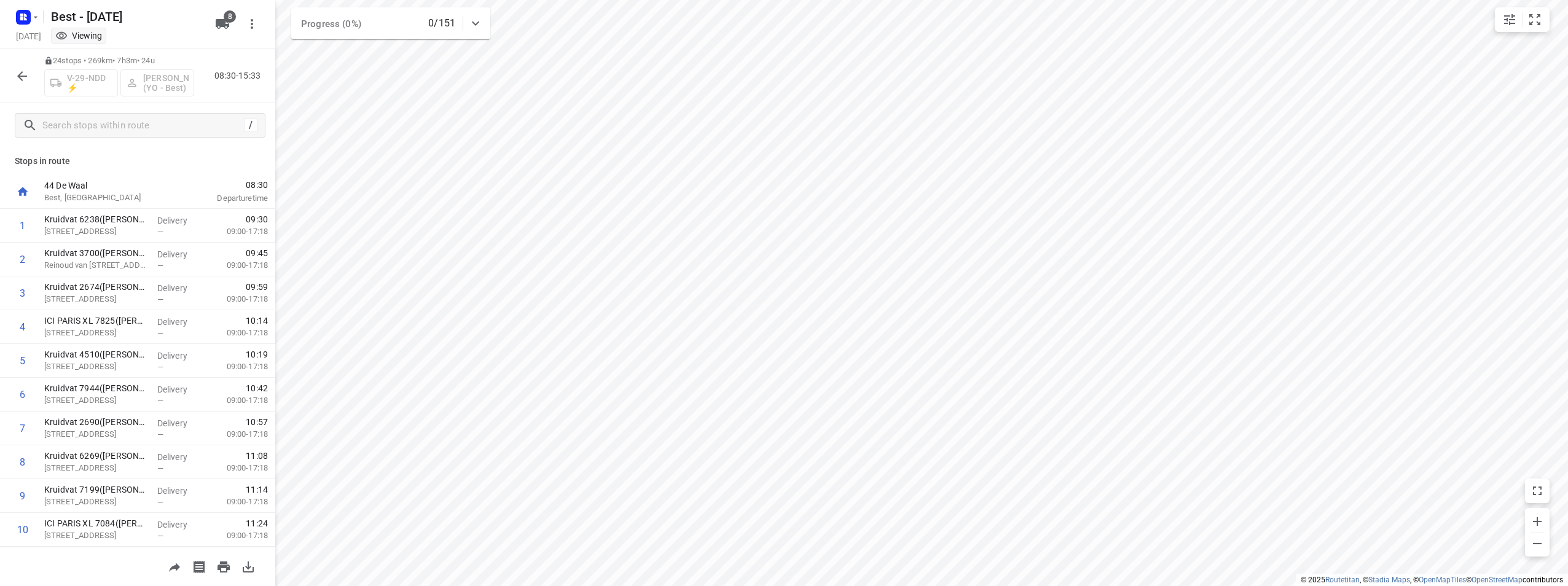
click at [20, 74] on icon "button" at bounding box center [22, 76] width 10 height 10
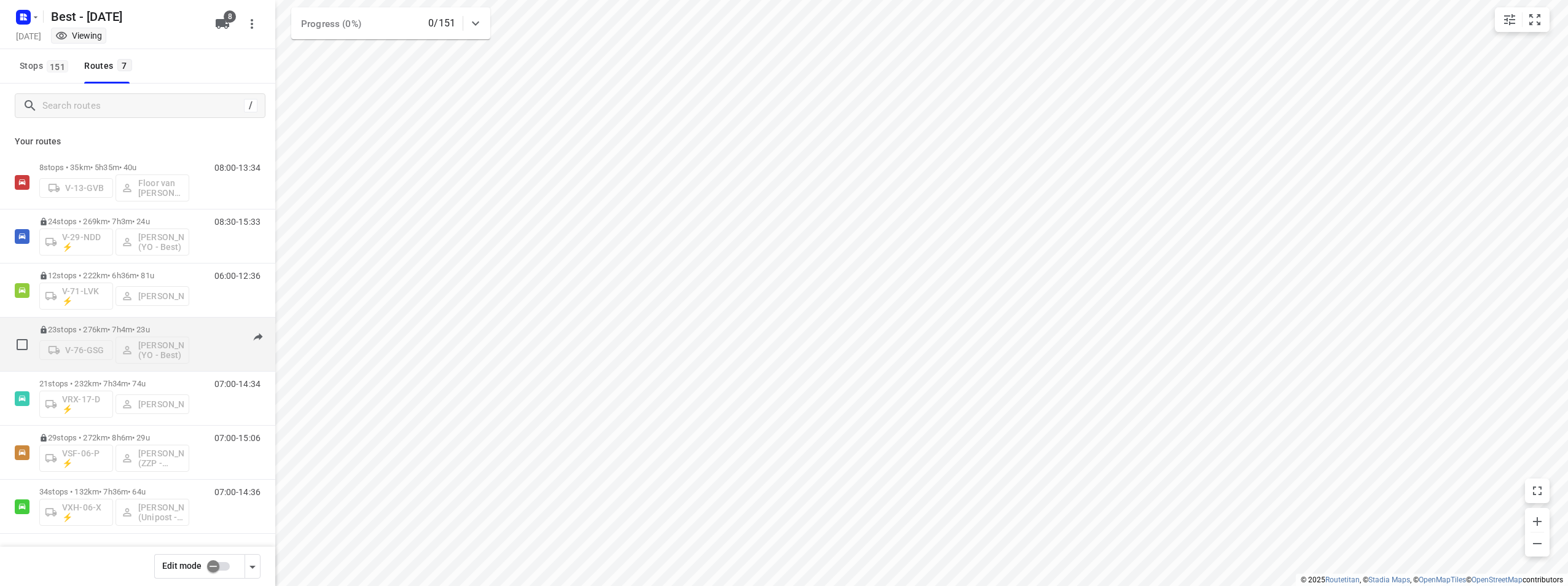
click at [113, 337] on div "V-76-GSG [PERSON_NAME] (YO - Best)" at bounding box center [114, 349] width 150 height 29
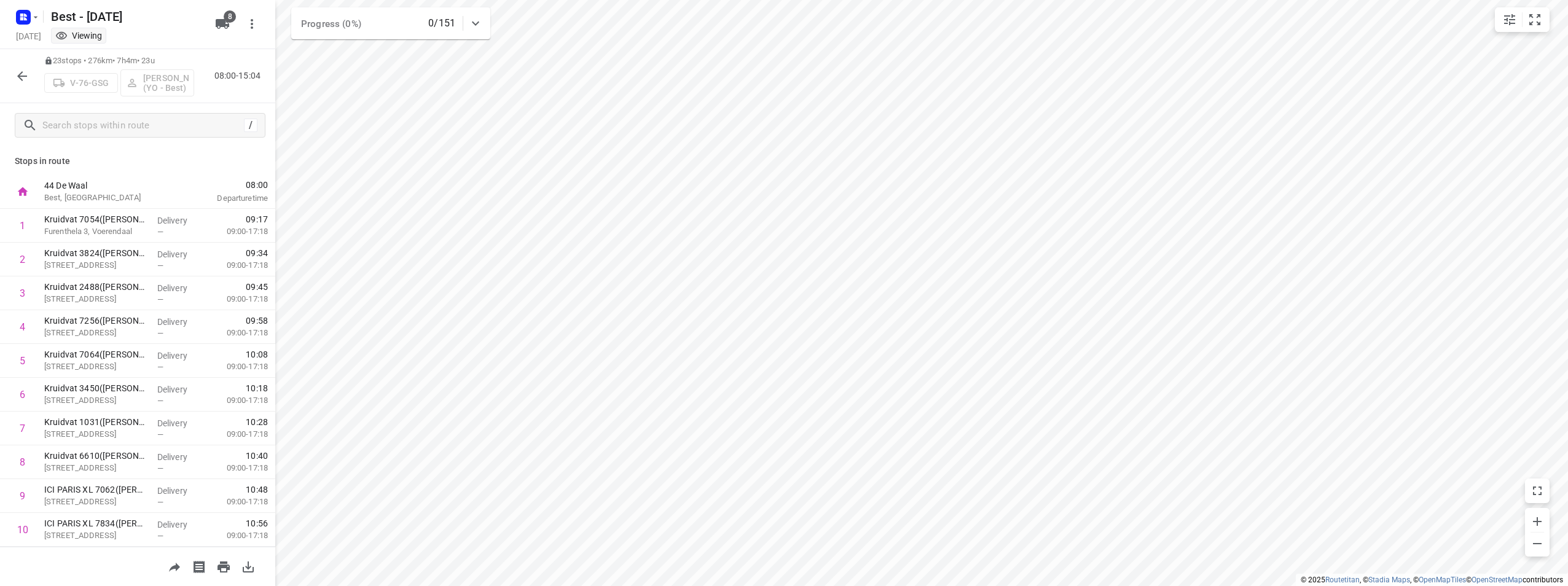
click at [18, 81] on icon "button" at bounding box center [22, 76] width 15 height 15
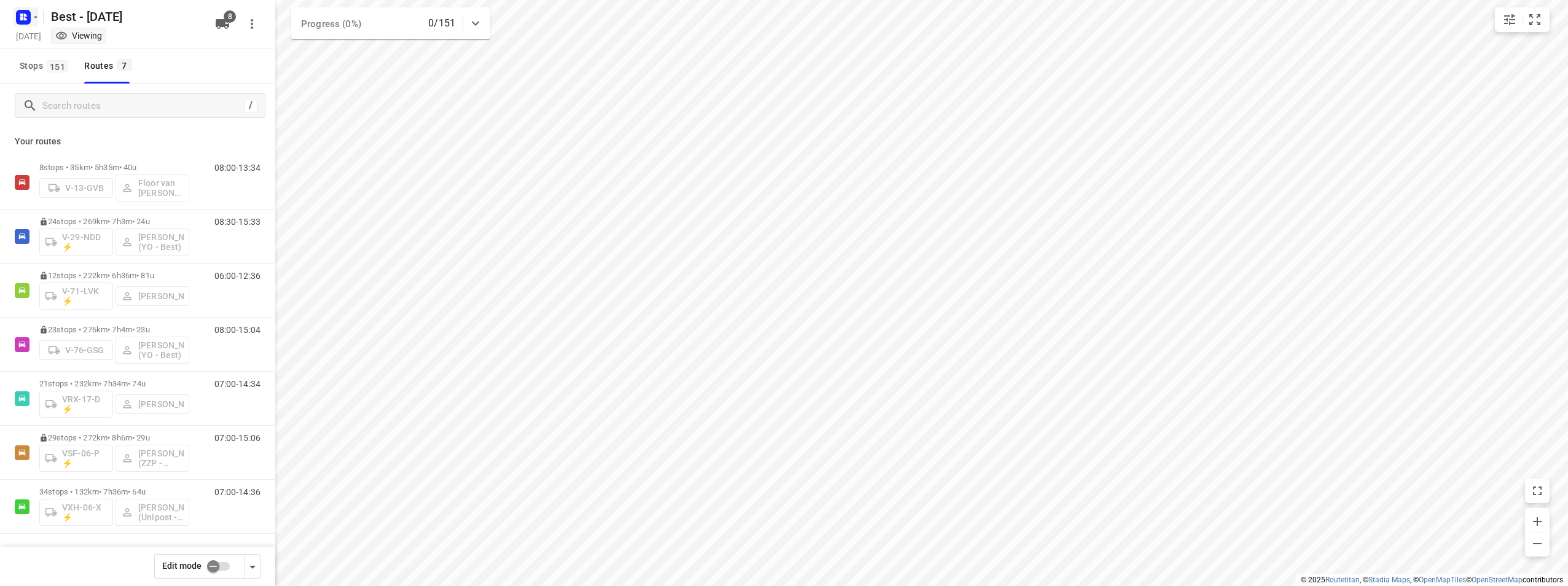
click at [15, 25] on icon "button" at bounding box center [23, 17] width 20 height 20
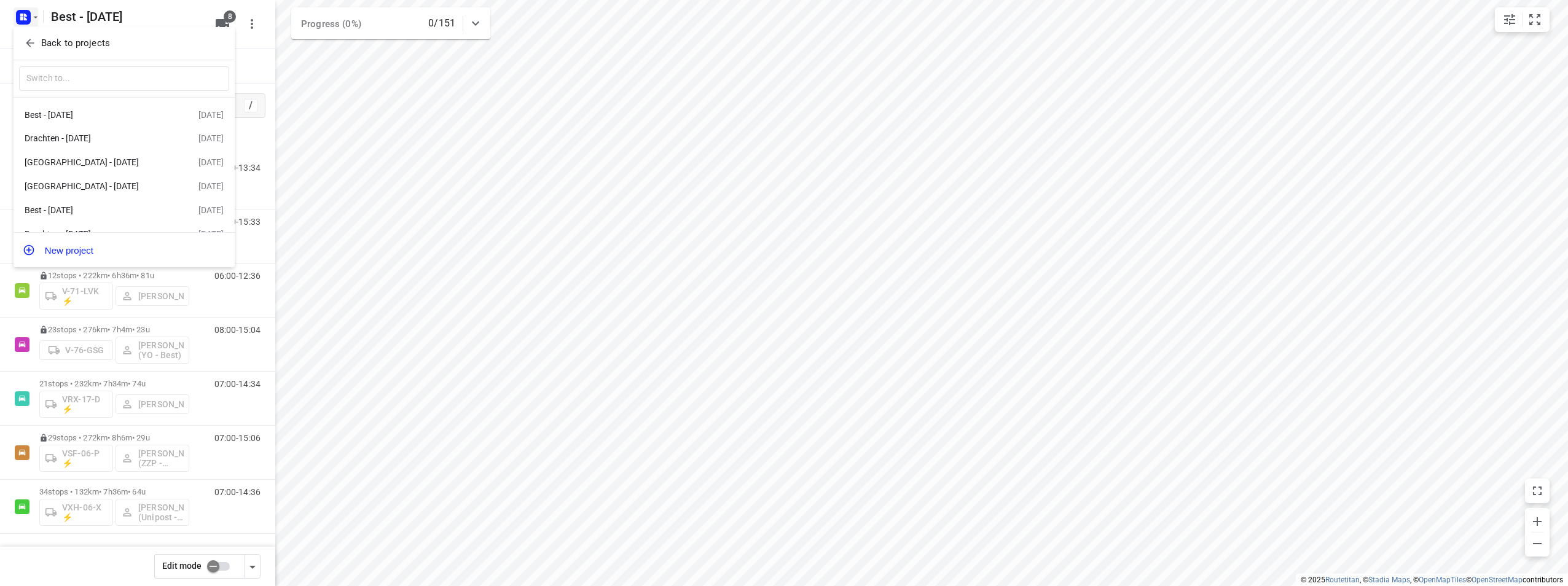
click at [36, 61] on div "​" at bounding box center [124, 79] width 221 height 38
click at [42, 52] on button "Back to projects" at bounding box center [124, 43] width 210 height 20
